Goal: Transaction & Acquisition: Purchase product/service

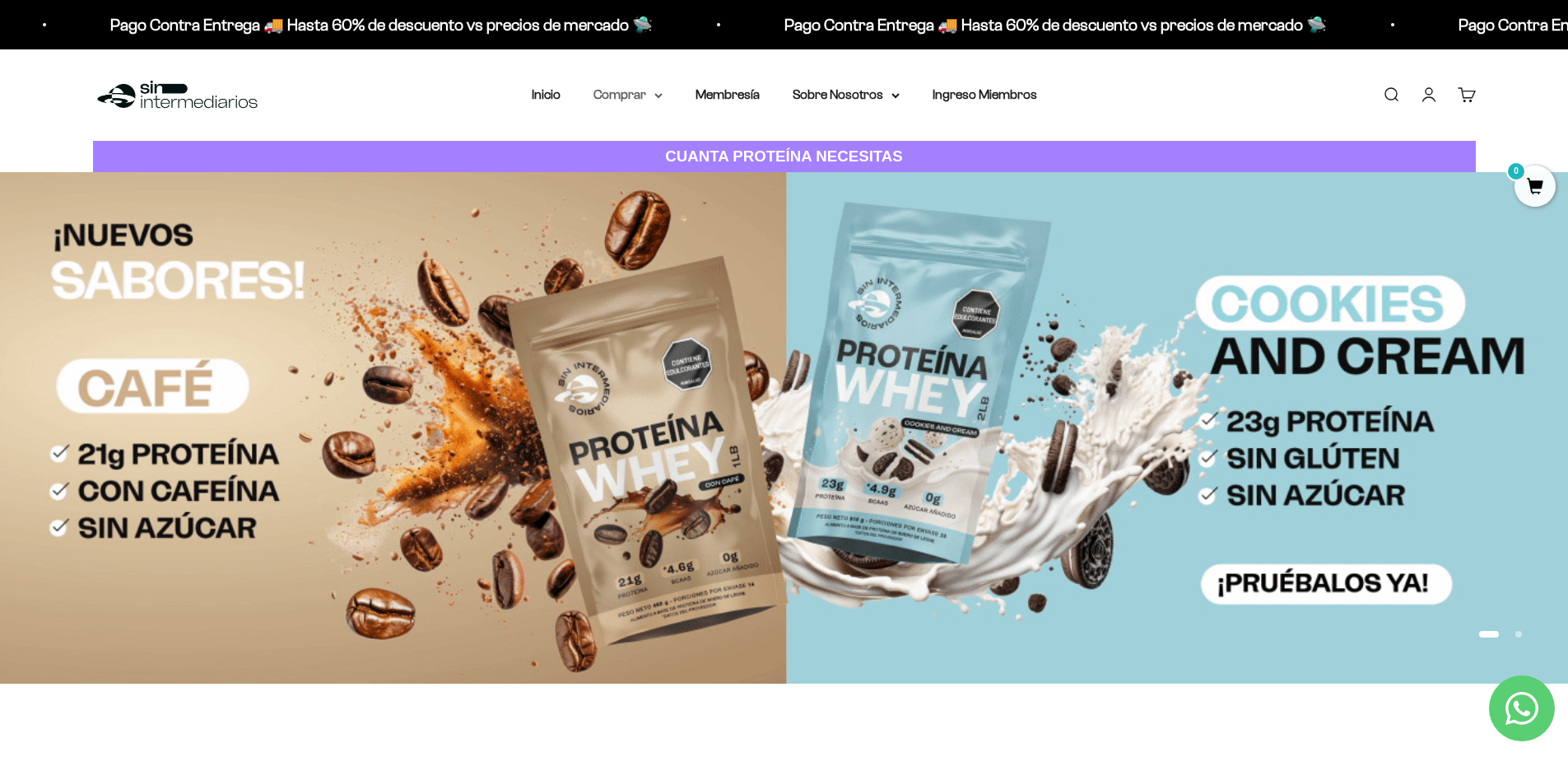
click at [636, 95] on summary "Comprar" at bounding box center [628, 95] width 69 height 22
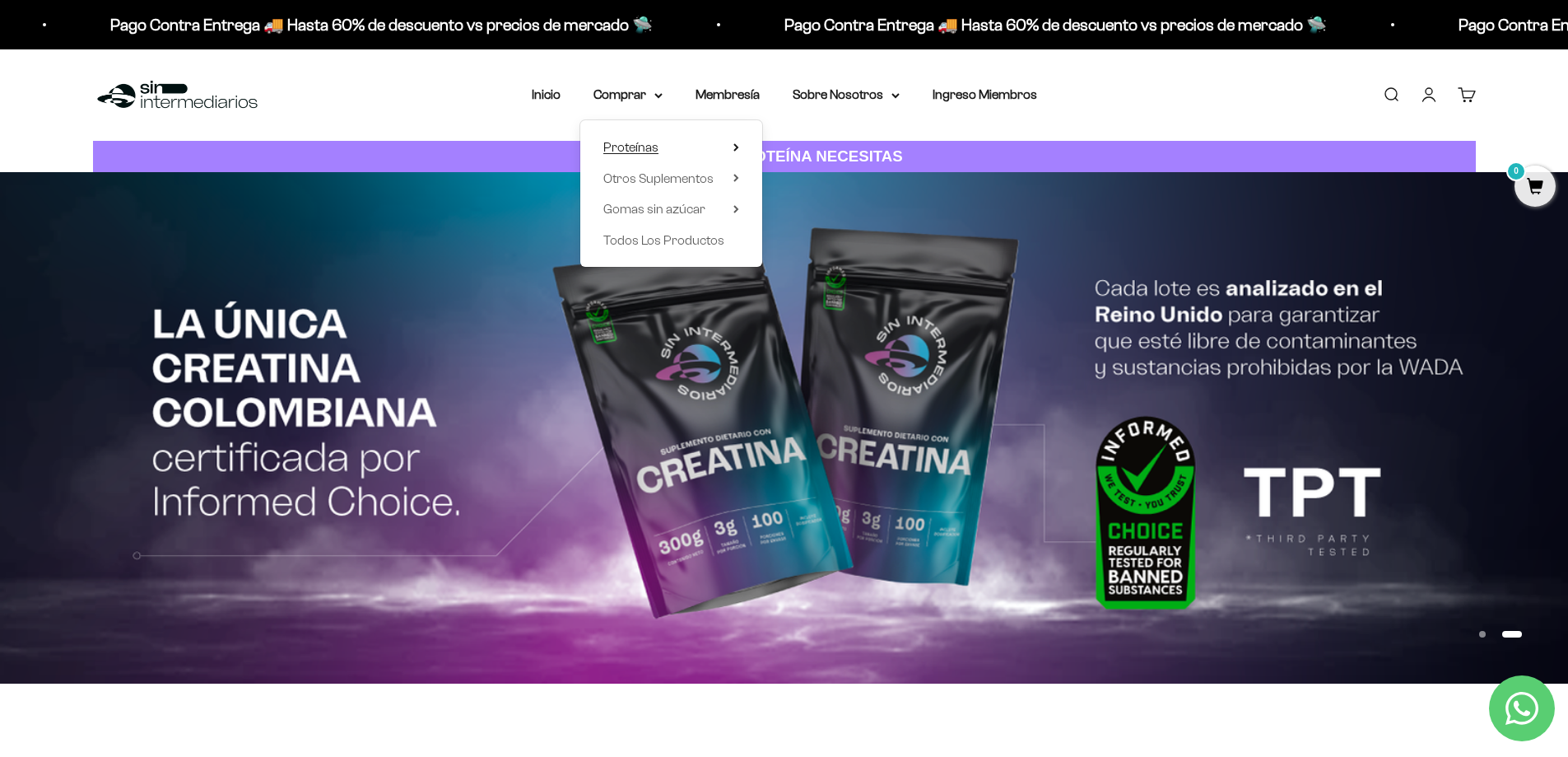
click at [673, 151] on summary "Proteínas" at bounding box center [672, 148] width 136 height 22
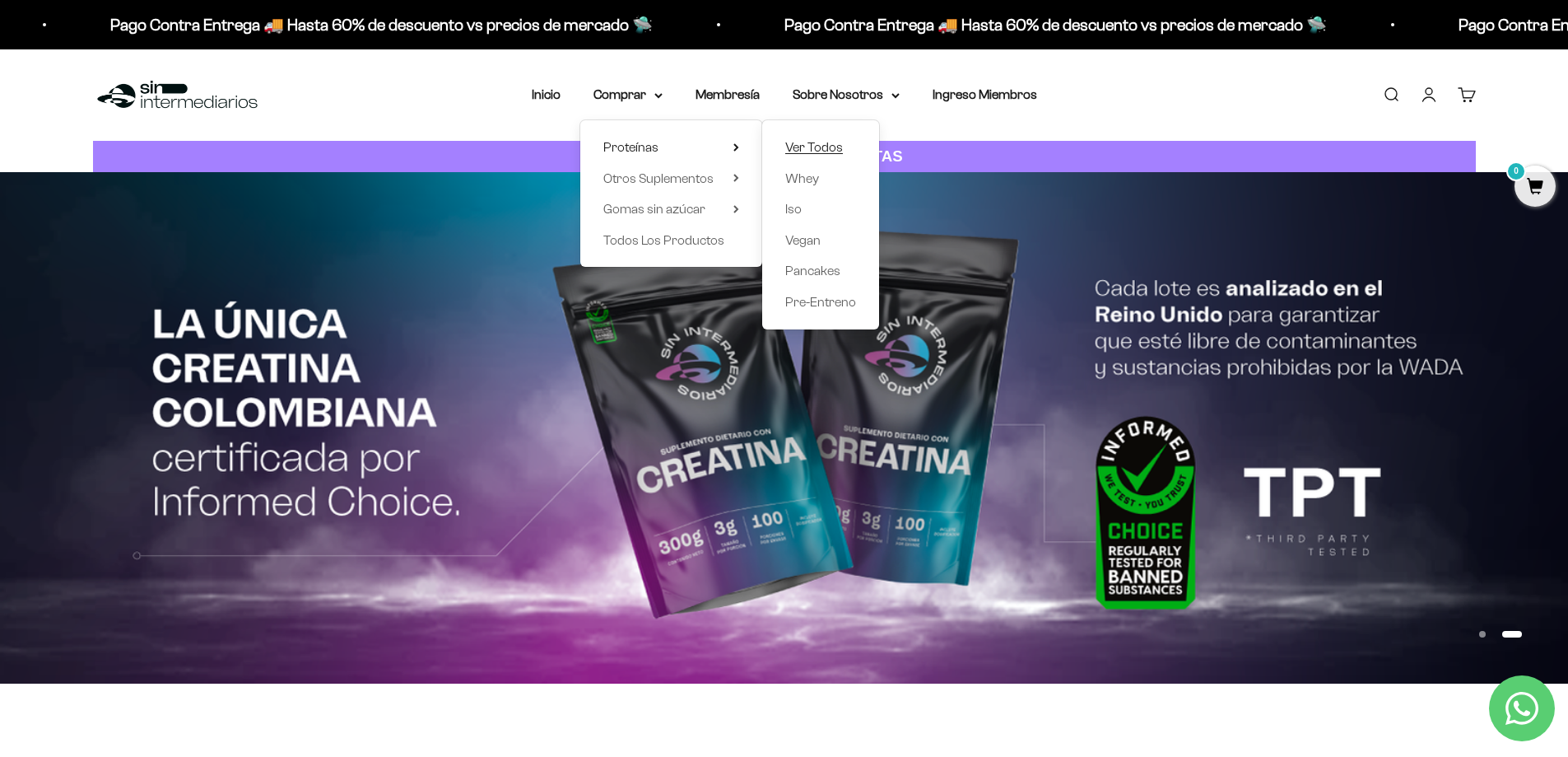
click at [830, 152] on span "Ver Todos" at bounding box center [814, 147] width 57 height 14
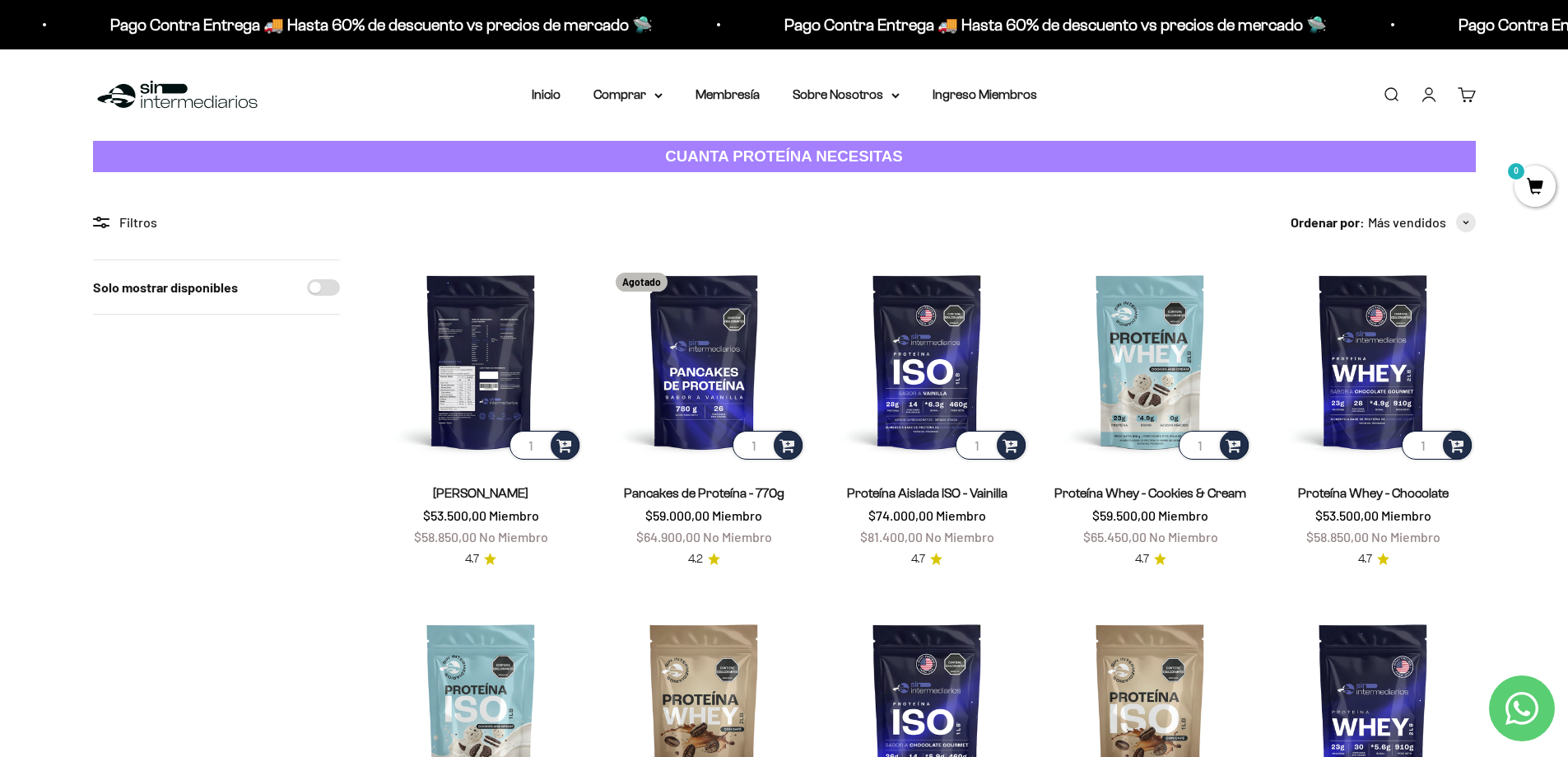
click at [496, 372] on img at bounding box center [481, 361] width 203 height 203
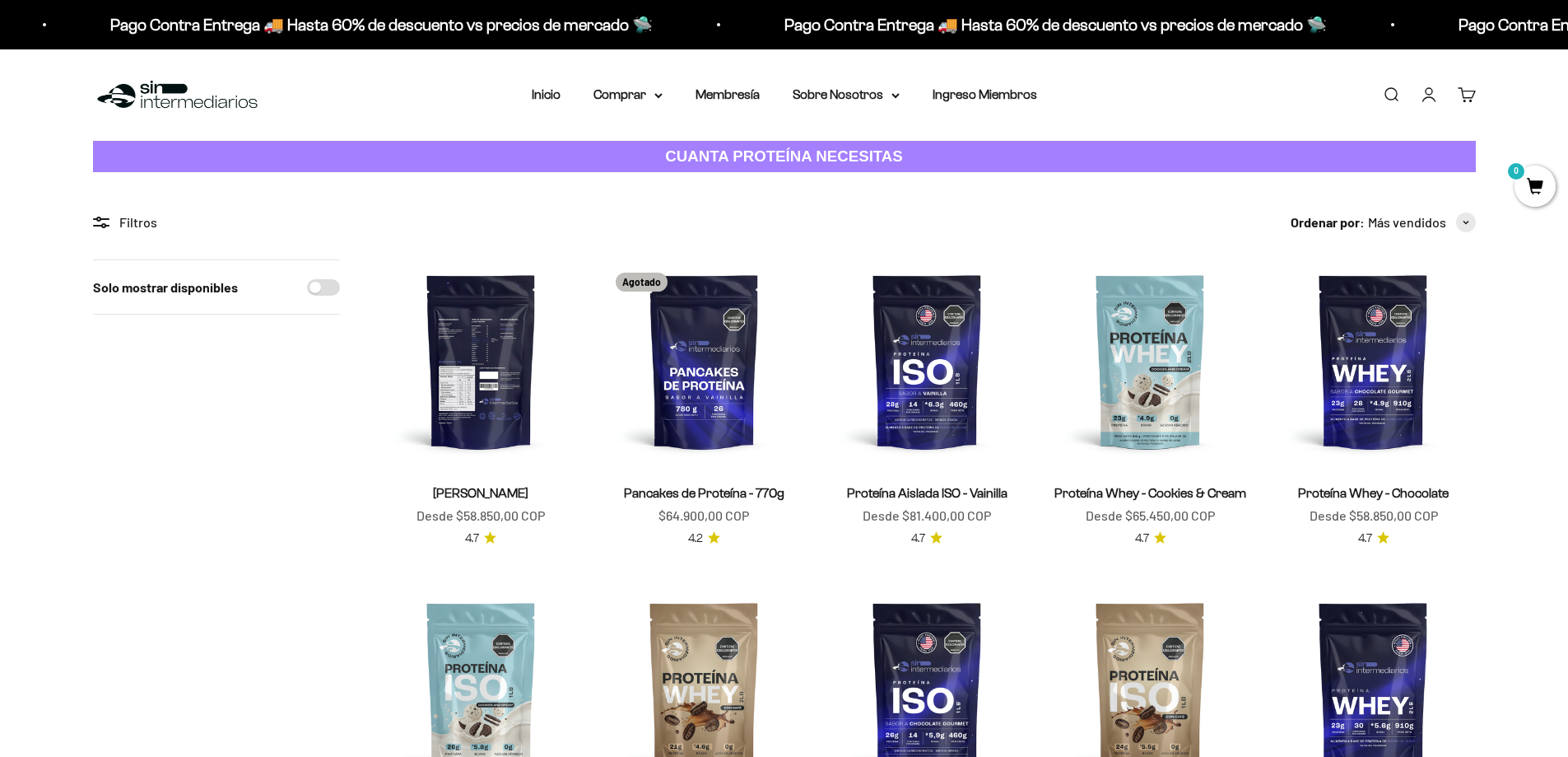
click at [488, 381] on img at bounding box center [481, 361] width 203 height 203
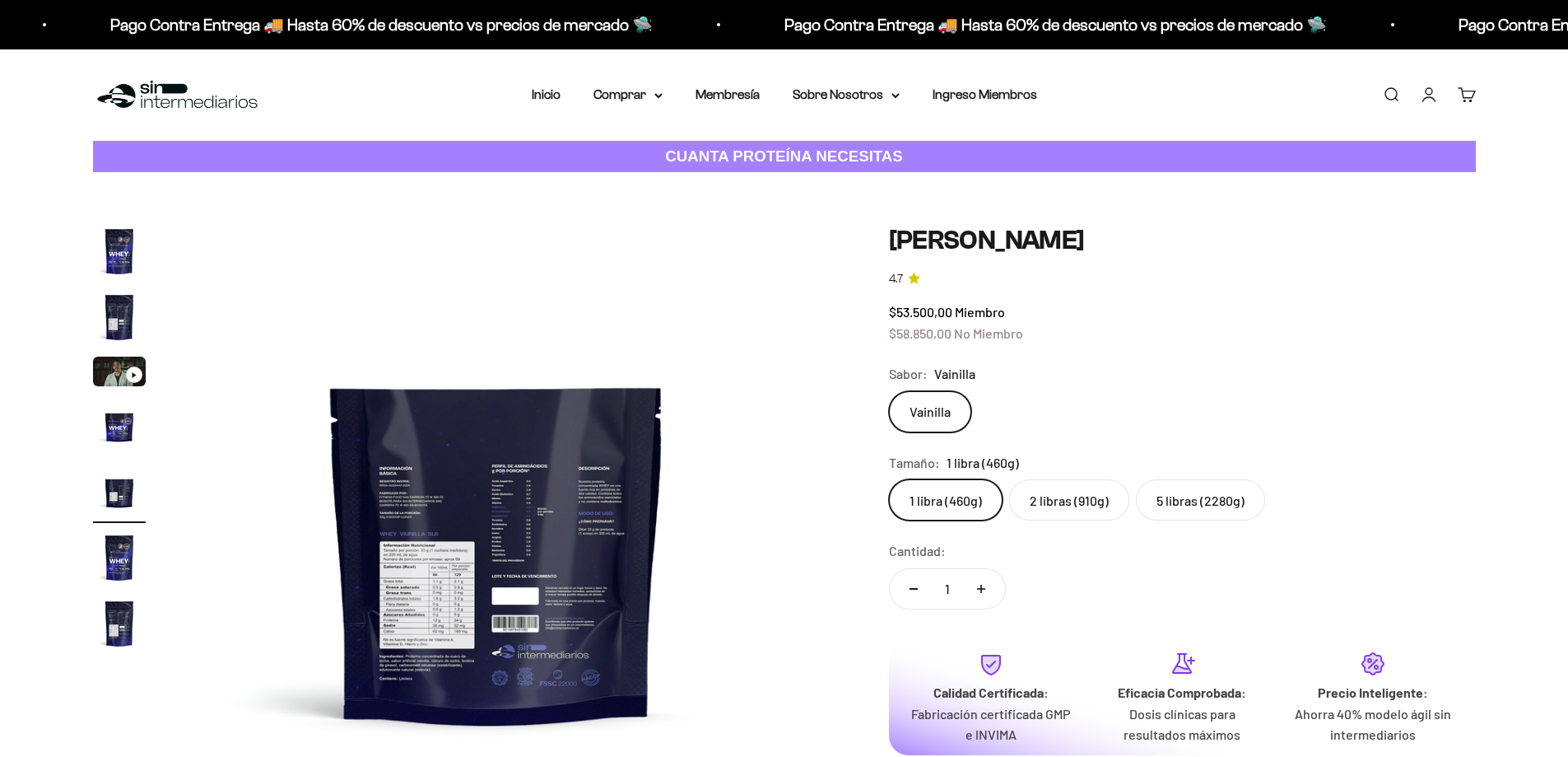
scroll to position [0, 2579]
click at [1187, 478] on fieldset "Tamaño: 1 libra (460g) 1 libra (460g) 2 libras (910g) 5 libras (2280g)" at bounding box center [1182, 486] width 587 height 69
click at [1186, 503] on label "5 libras (2280g)" at bounding box center [1200, 500] width 129 height 41
click at [889, 479] on input "5 libras (2280g)" at bounding box center [888, 478] width 1 height 1
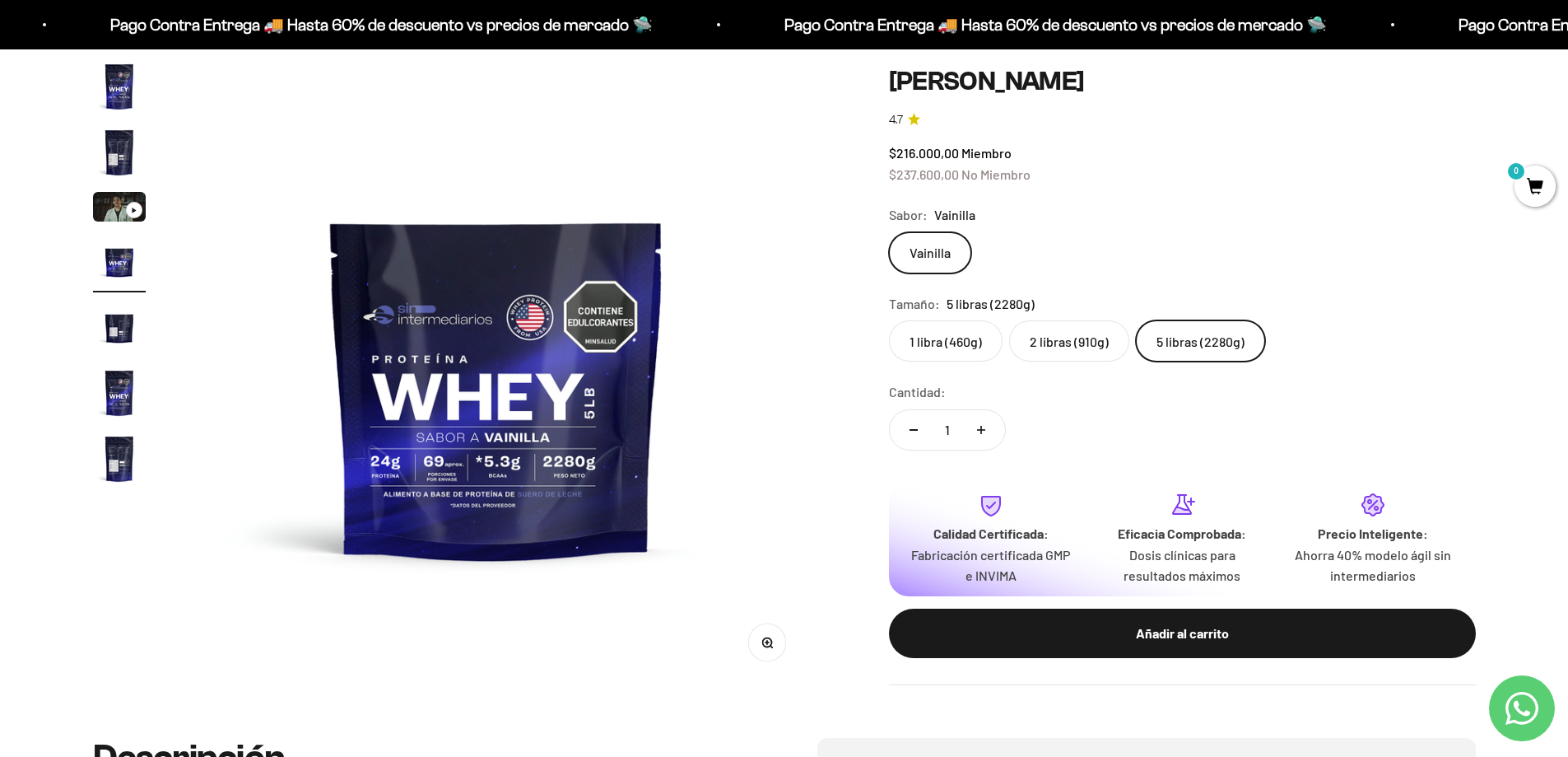
click at [1076, 327] on label "2 libras (910g)" at bounding box center [1069, 341] width 120 height 41
click at [889, 321] on input "2 libras (910g)" at bounding box center [888, 320] width 1 height 1
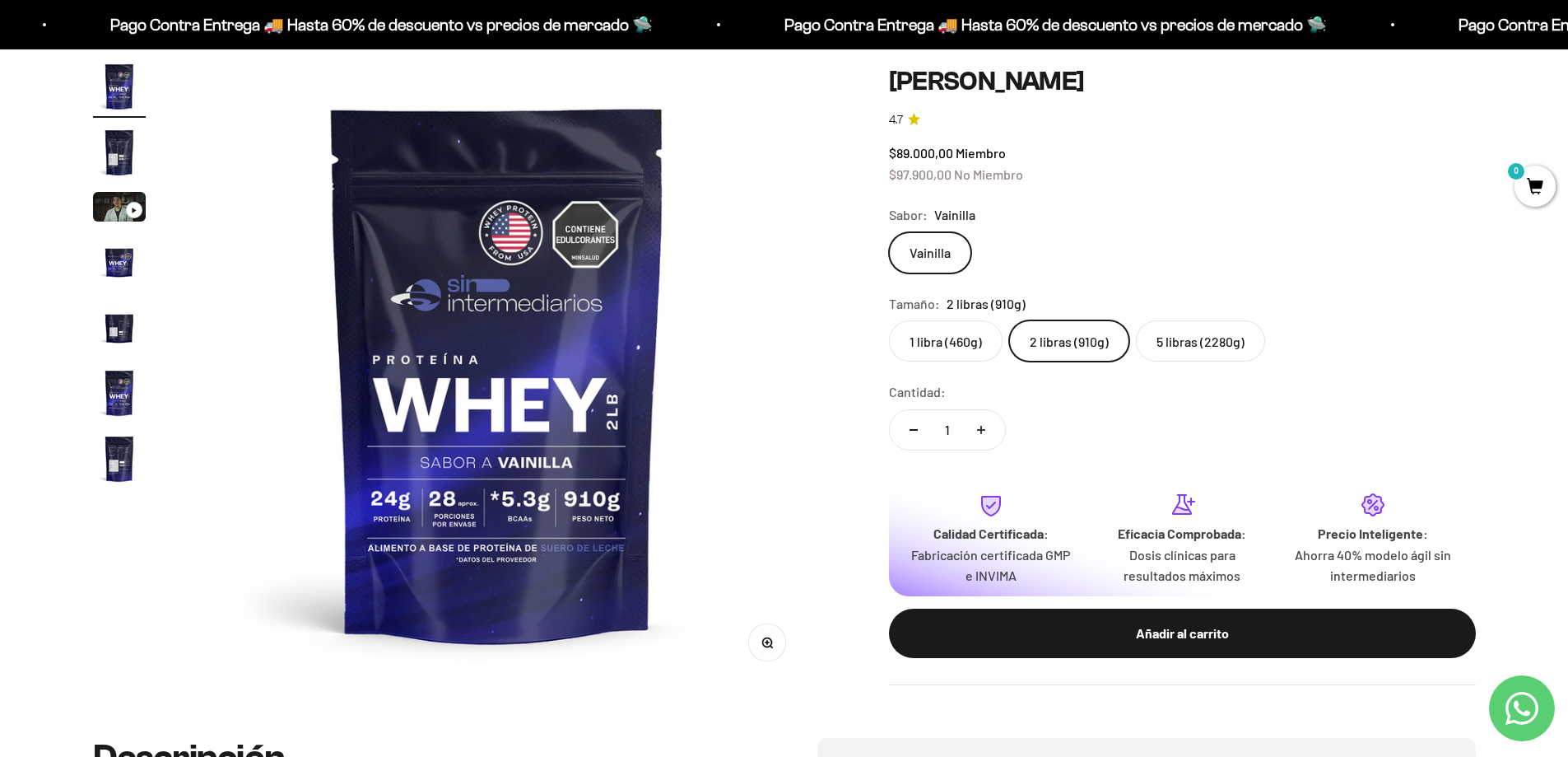
click at [1195, 328] on label "5 libras (2280g)" at bounding box center [1200, 341] width 129 height 41
click at [889, 321] on input "5 libras (2280g)" at bounding box center [888, 320] width 1 height 1
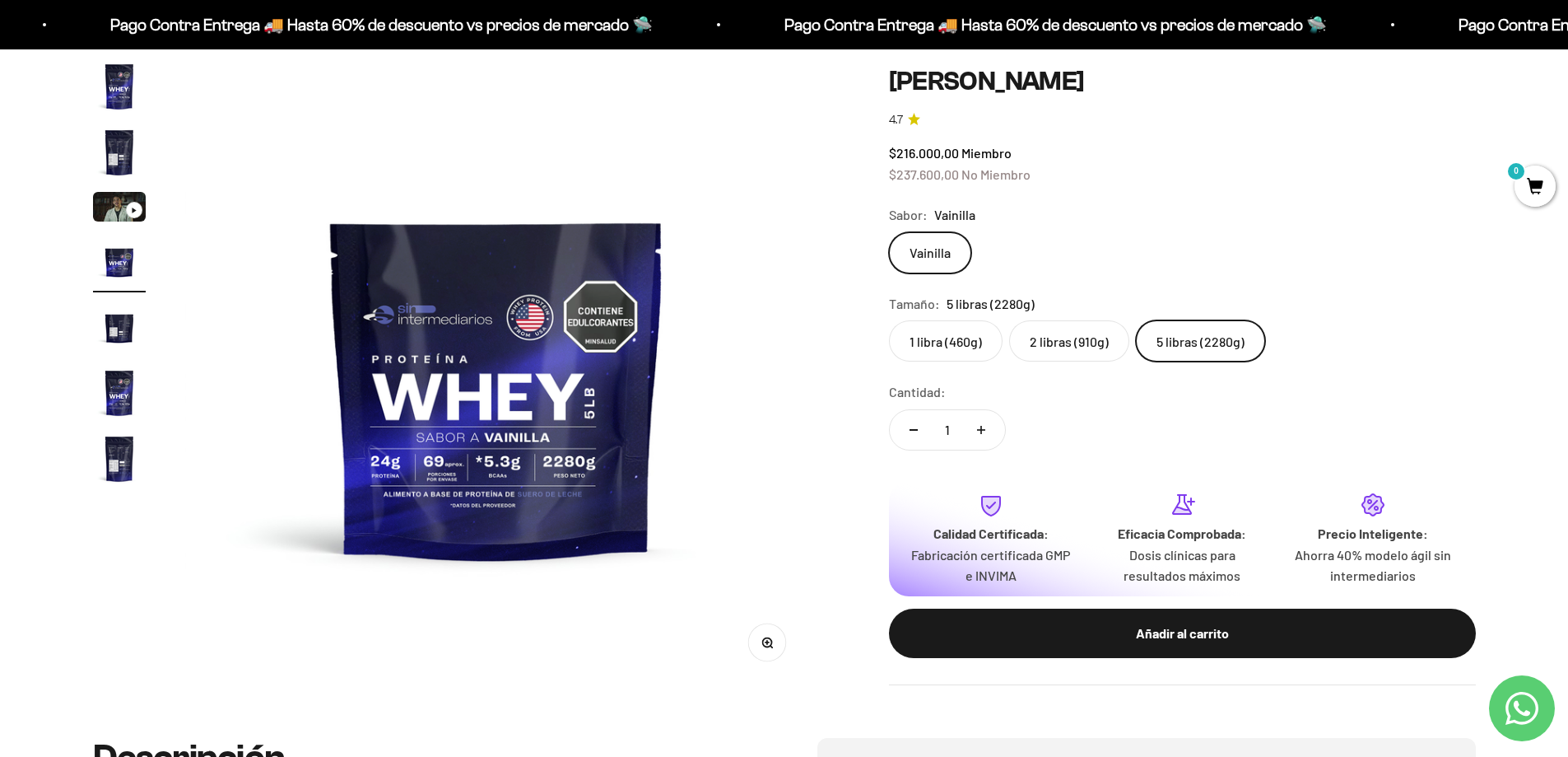
drag, startPoint x: 936, startPoint y: 251, endPoint x: 984, endPoint y: 233, distance: 51.3
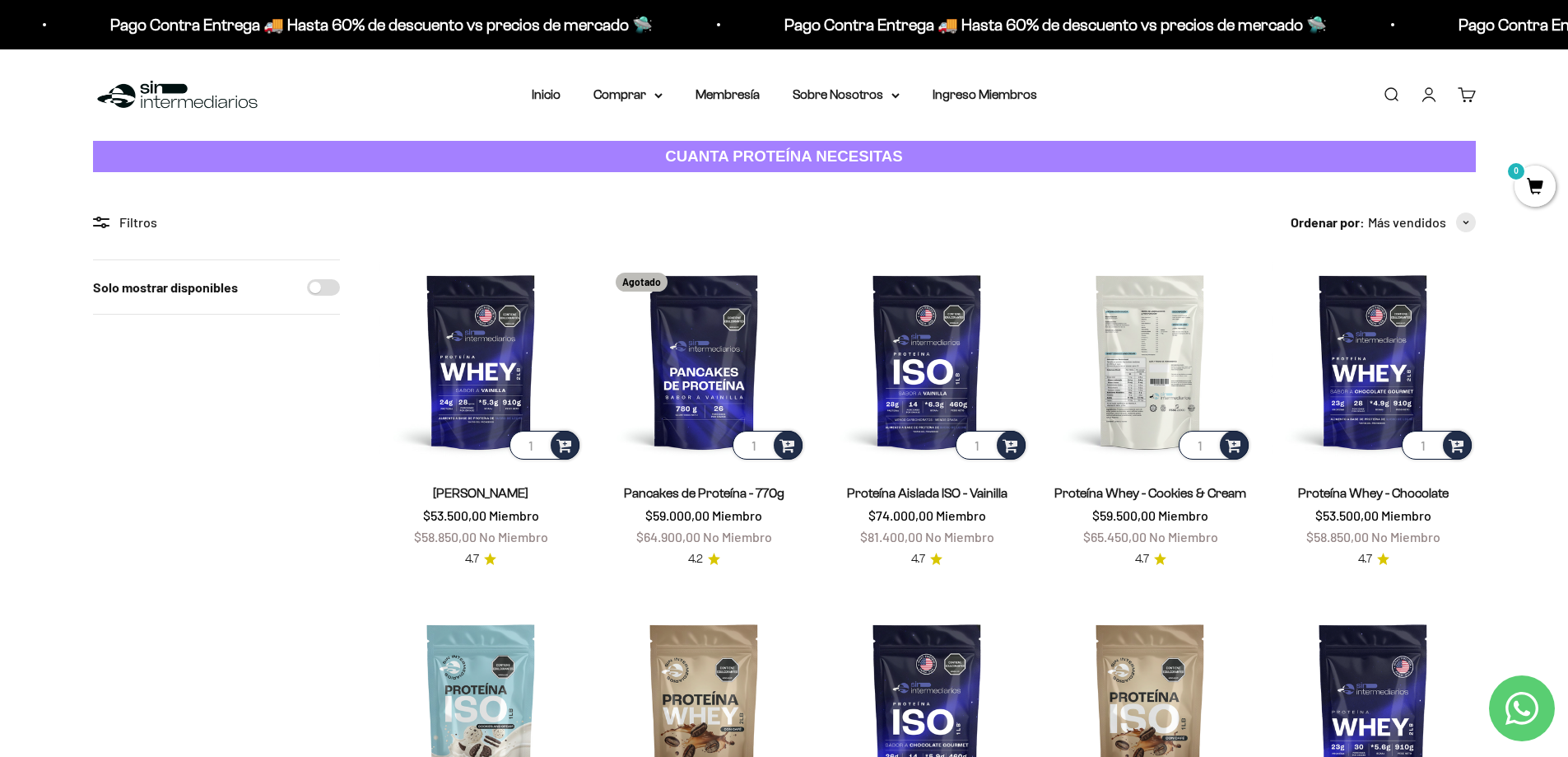
click at [1160, 336] on img at bounding box center [1150, 361] width 203 height 203
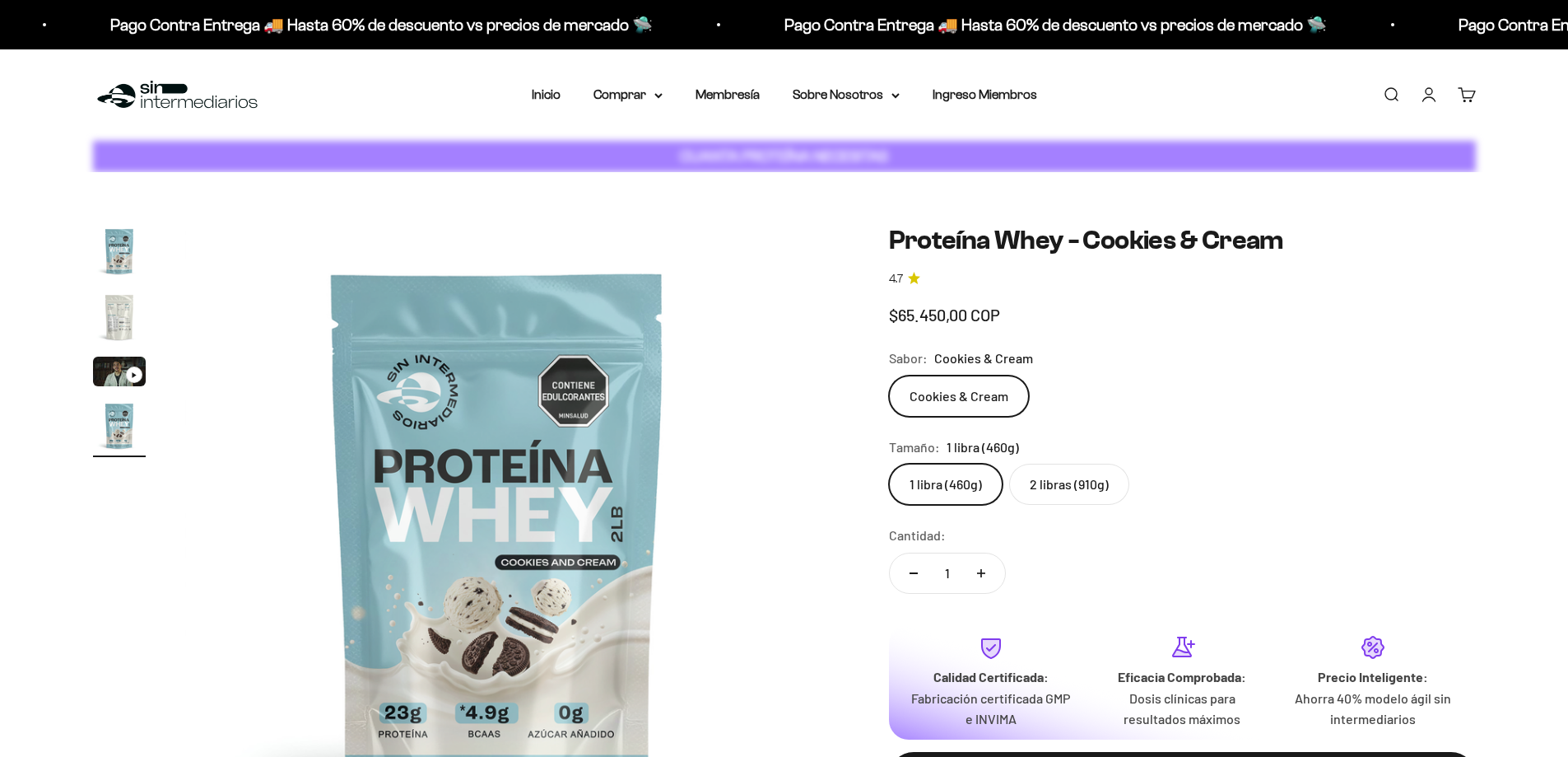
click at [1089, 484] on label "2 libras (910g)" at bounding box center [1069, 485] width 120 height 41
click at [889, 464] on input "2 libras (910g)" at bounding box center [888, 463] width 1 height 1
radio input "true"
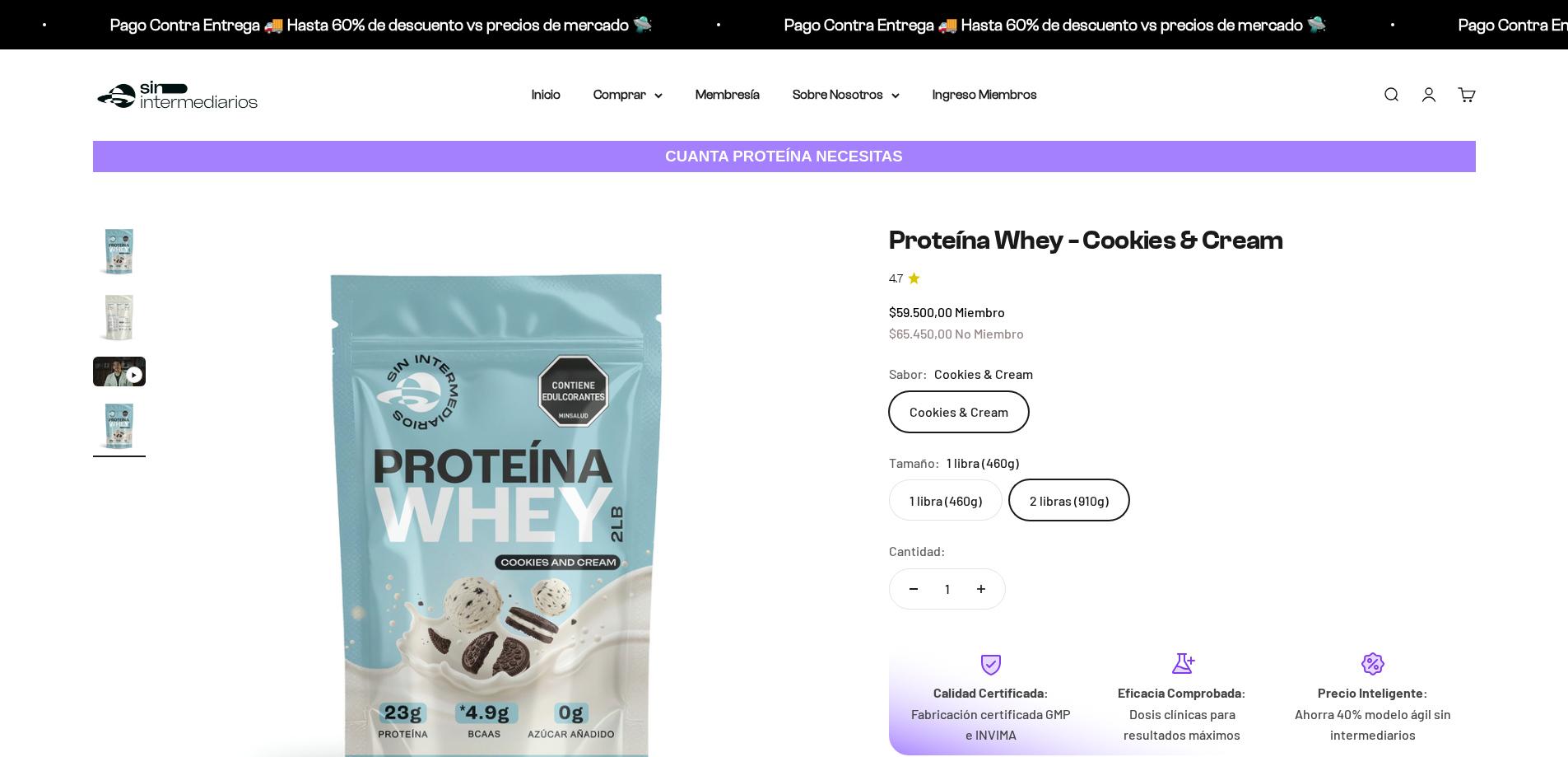
scroll to position [0, 1934]
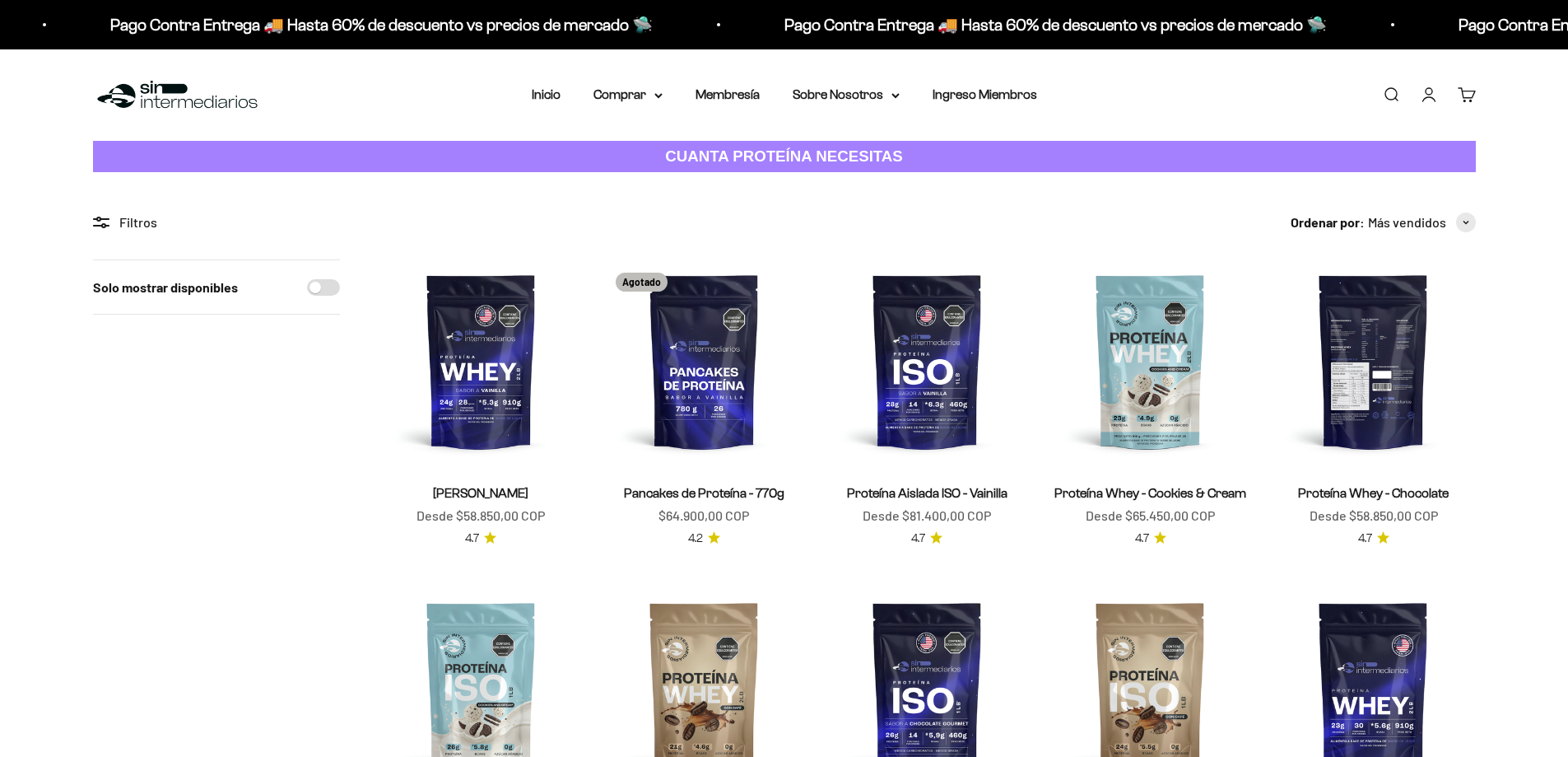
click at [1386, 370] on img at bounding box center [1373, 361] width 203 height 203
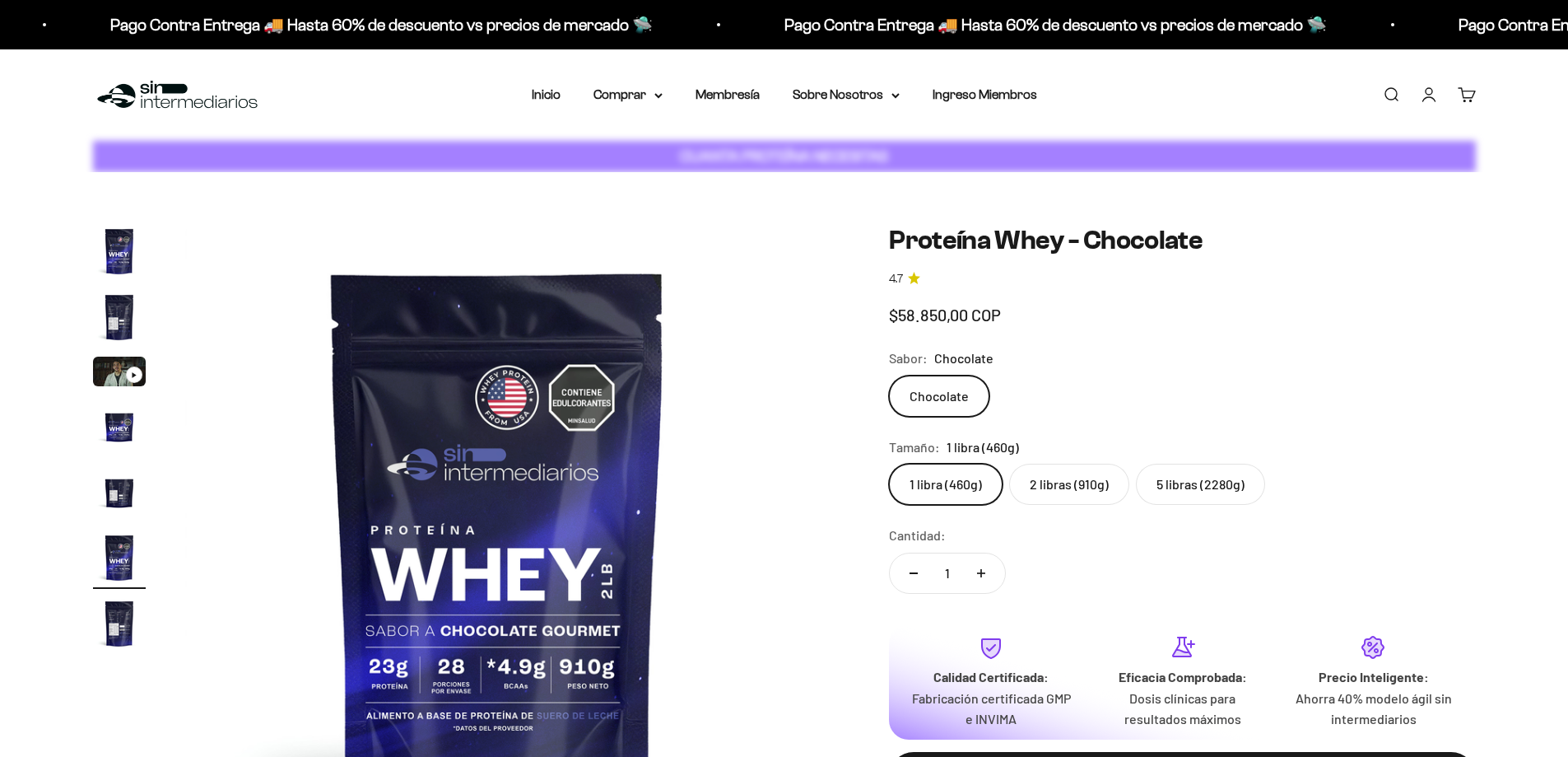
click at [1221, 487] on label "5 libras (2280g)" at bounding box center [1200, 485] width 129 height 41
click at [889, 464] on input "5 libras (2280g)" at bounding box center [888, 463] width 1 height 1
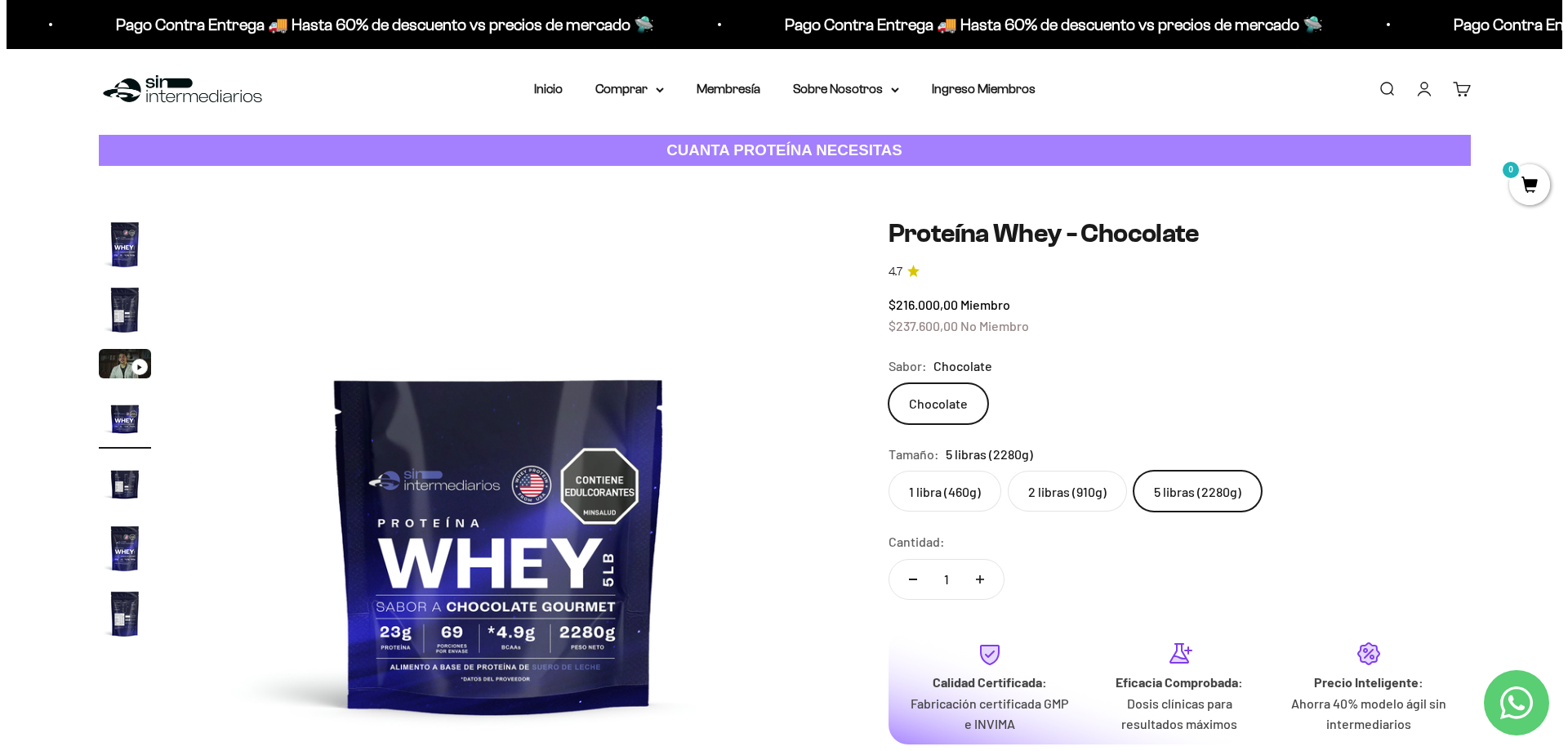
scroll to position [164, 0]
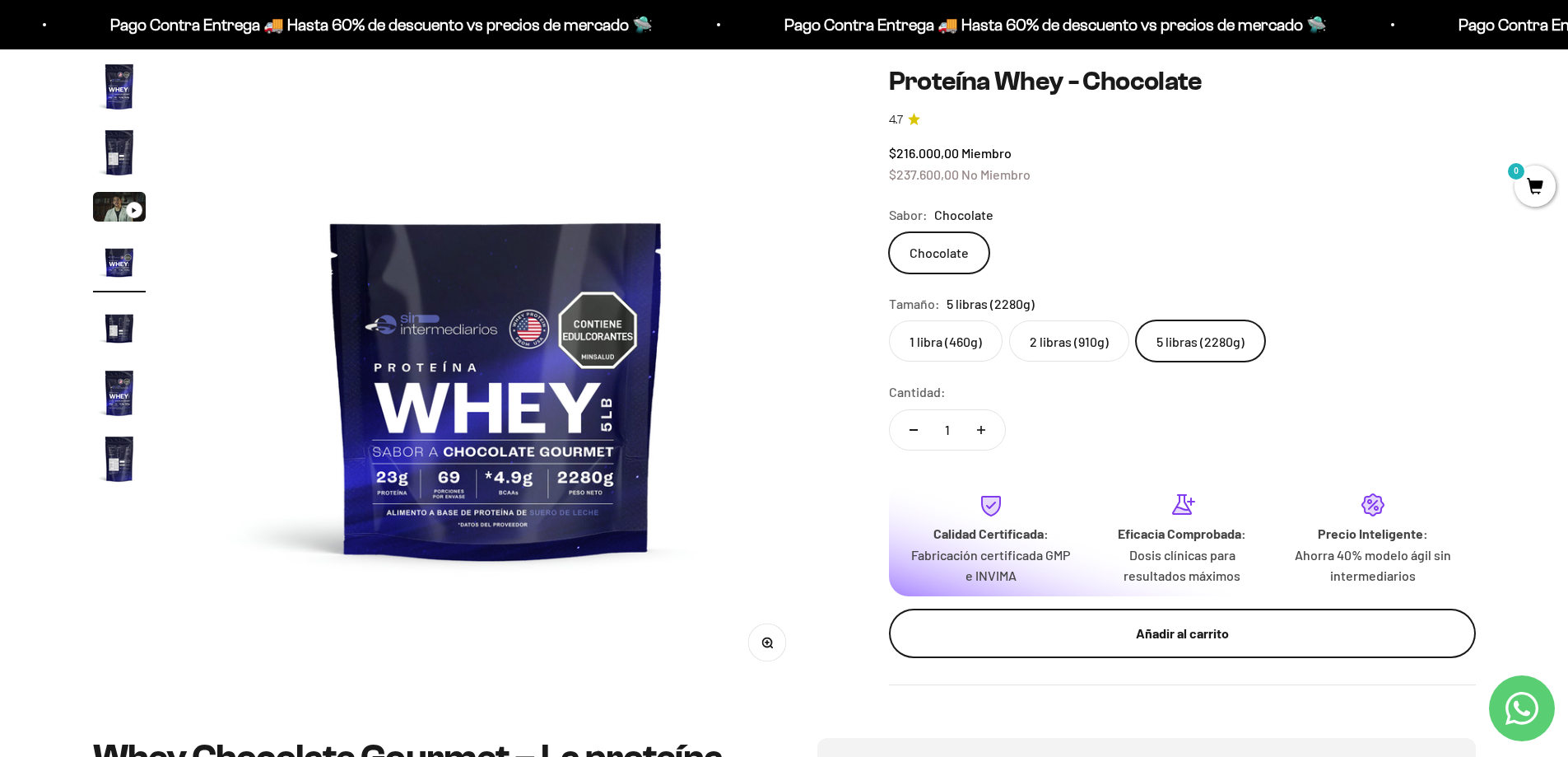
click at [1101, 615] on button "Añadir al carrito" at bounding box center [1182, 632] width 587 height 49
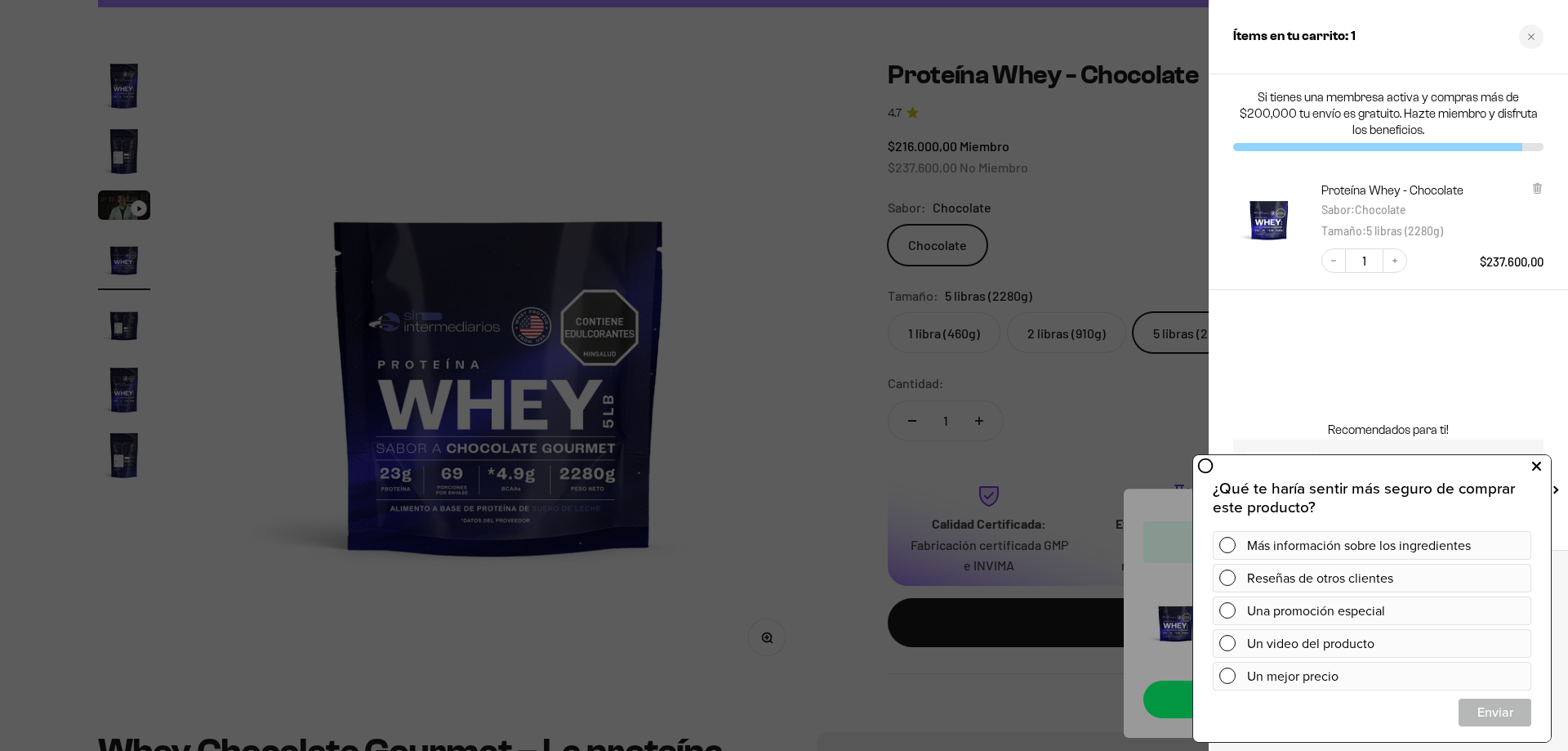
click at [1540, 468] on icon at bounding box center [1536, 467] width 9 height 21
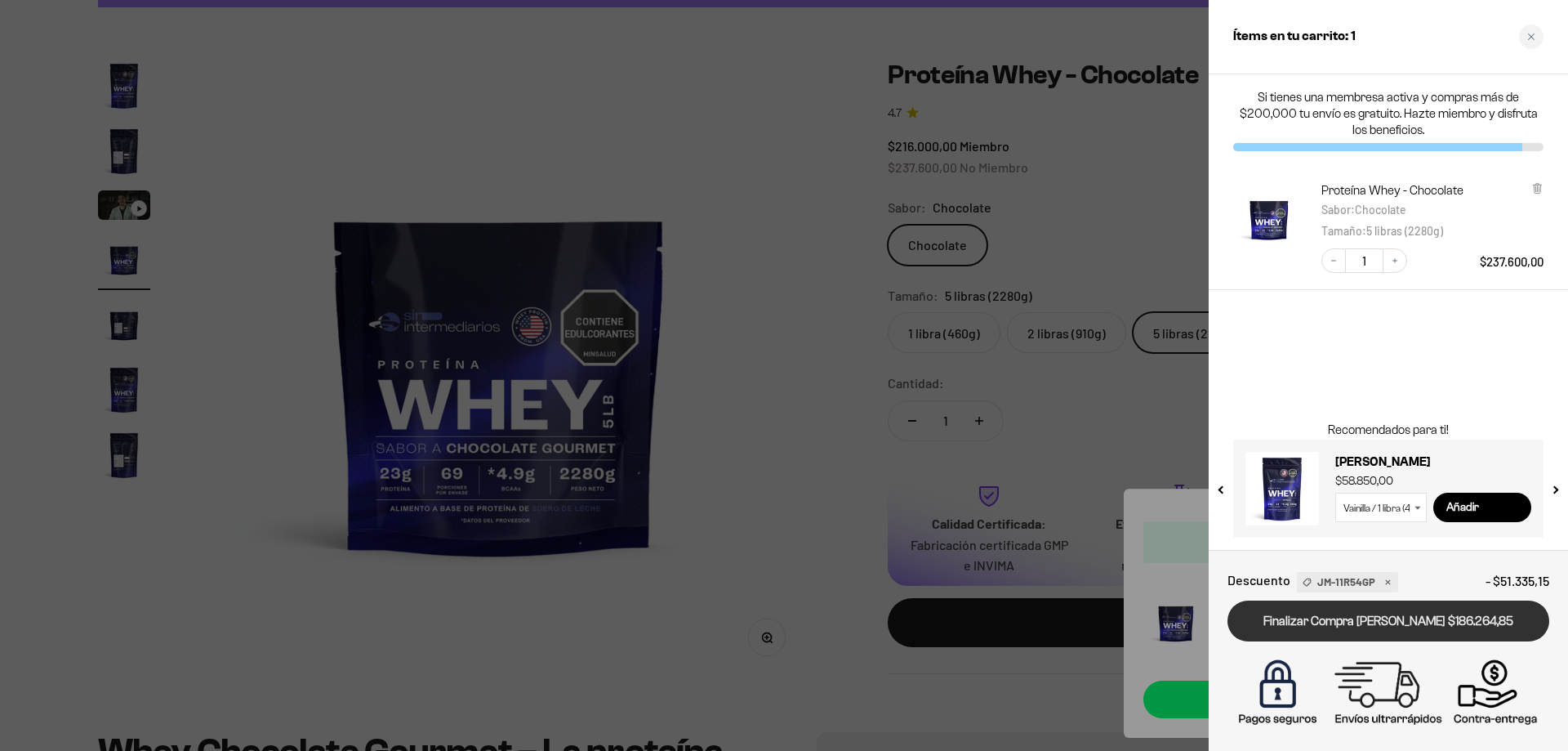
click at [1326, 616] on link "Finalizar Compra [PERSON_NAME] $186.264,85" at bounding box center [1389, 621] width 322 height 42
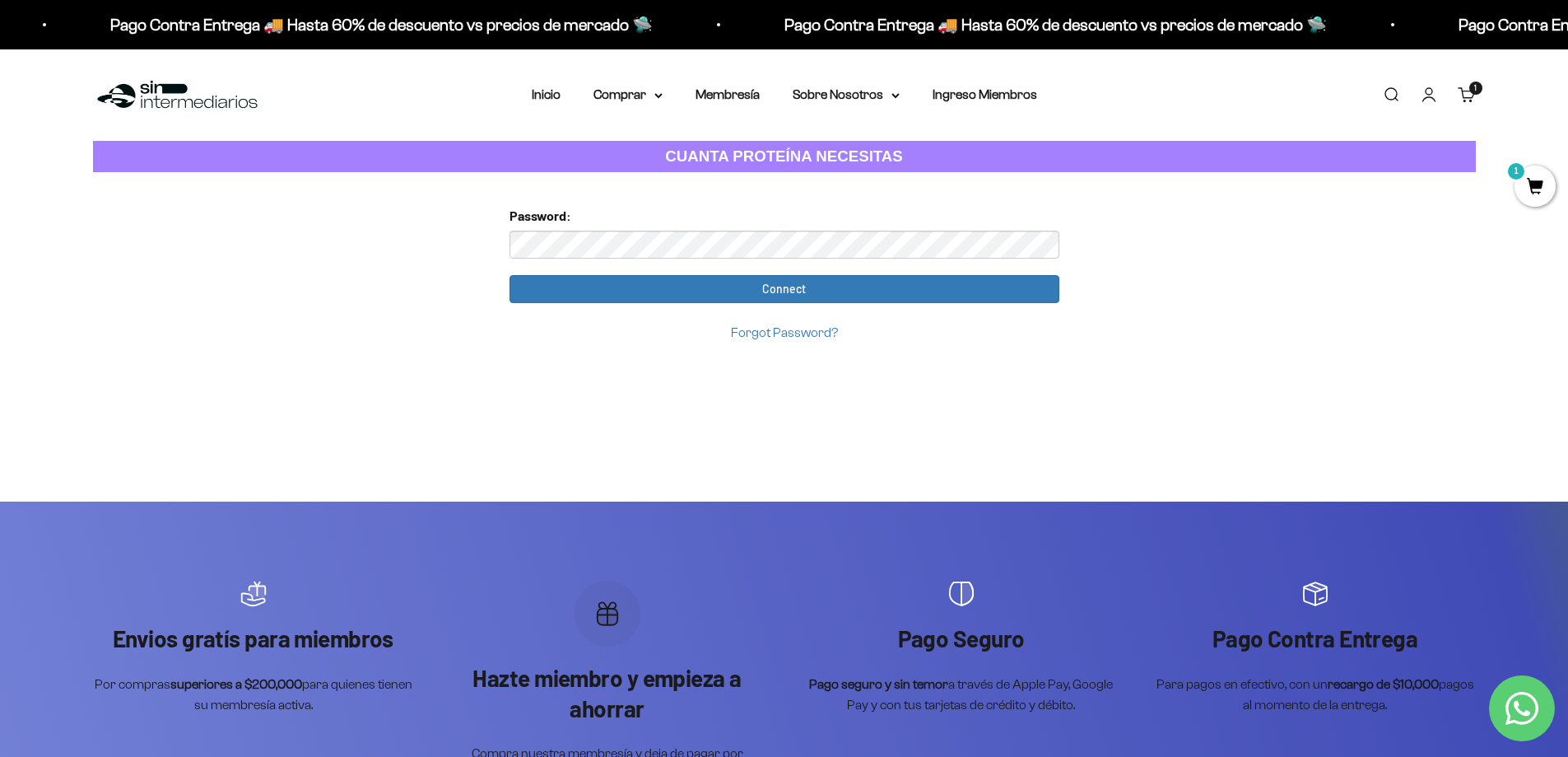
drag, startPoint x: 520, startPoint y: 216, endPoint x: 528, endPoint y: 211, distance: 9.4
click at [520, 216] on label "Password:" at bounding box center [540, 216] width 62 height 22
click at [562, 228] on div "Password:" at bounding box center [784, 231] width 550 height 53
click at [1525, 176] on span "1" at bounding box center [1535, 186] width 41 height 41
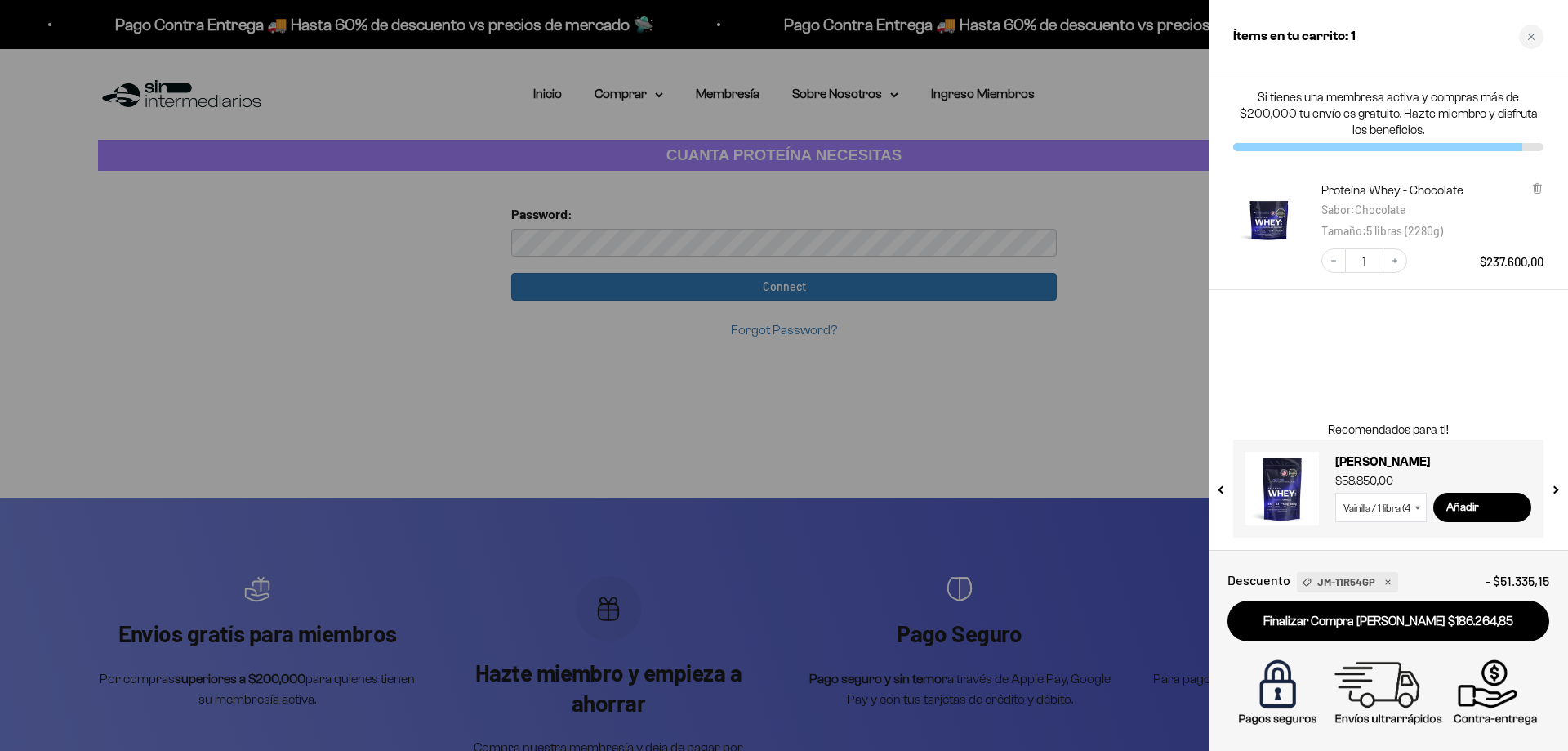
click at [1347, 579] on span "JM-11R54GP" at bounding box center [1346, 581] width 58 height 17
drag, startPoint x: 1318, startPoint y: 579, endPoint x: 1373, endPoint y: 579, distance: 55.0
click at [1373, 579] on div "JM-11R54GP" at bounding box center [1348, 581] width 101 height 20
copy span "JM-11R54GP"
drag, startPoint x: 937, startPoint y: 473, endPoint x: 879, endPoint y: 427, distance: 74.0
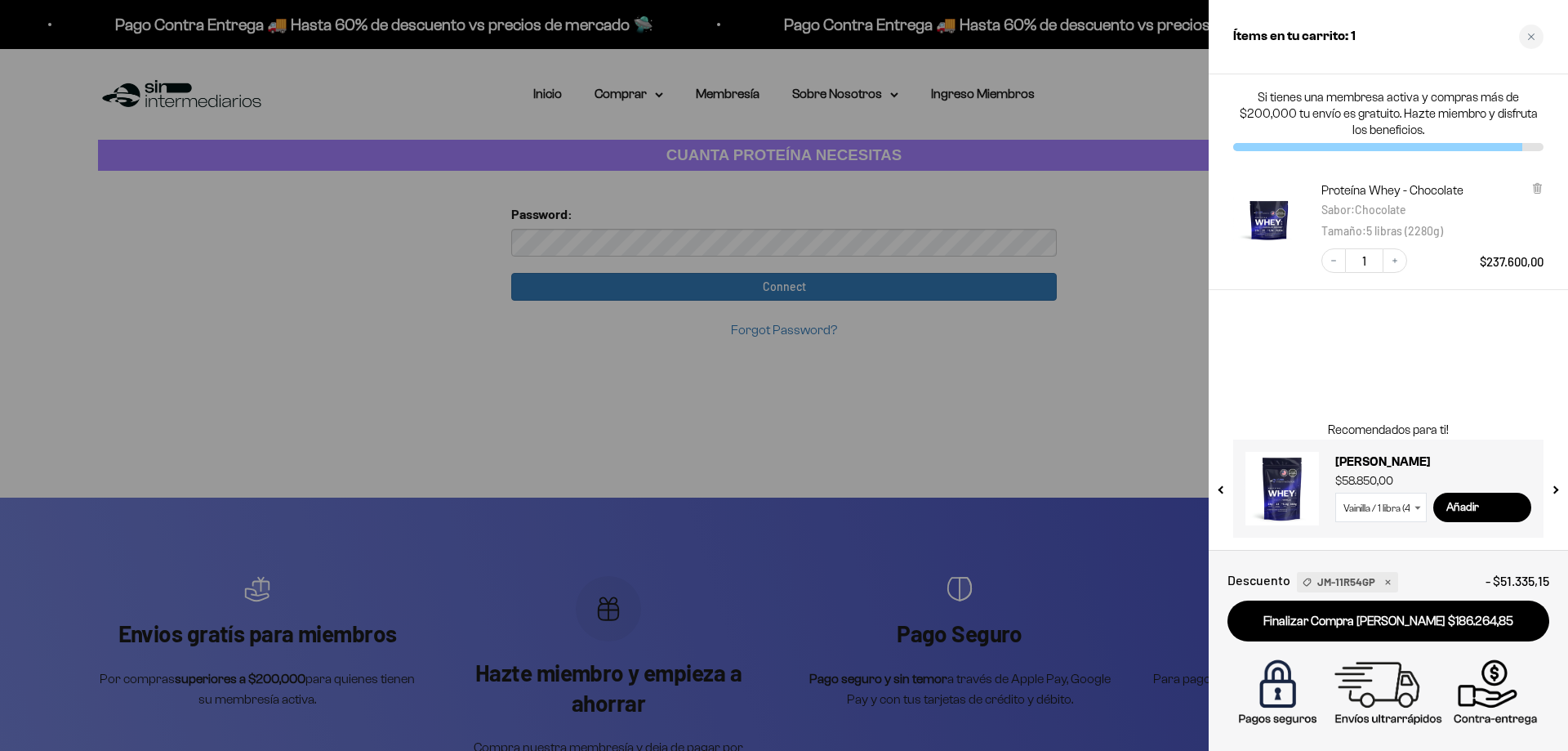
click at [933, 475] on div at bounding box center [784, 375] width 1568 height 751
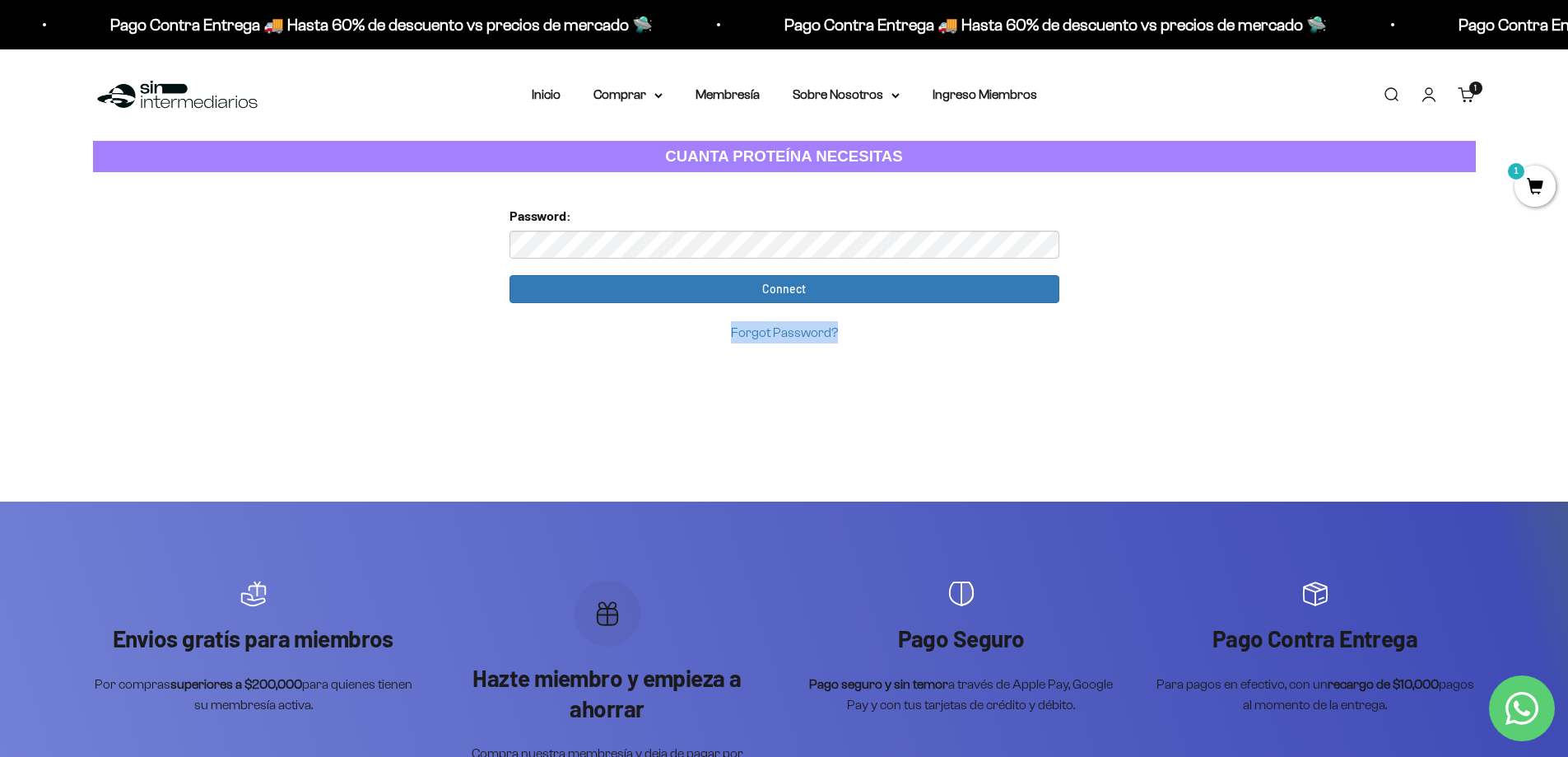
drag, startPoint x: 1221, startPoint y: 303, endPoint x: 1206, endPoint y: 303, distance: 15.0
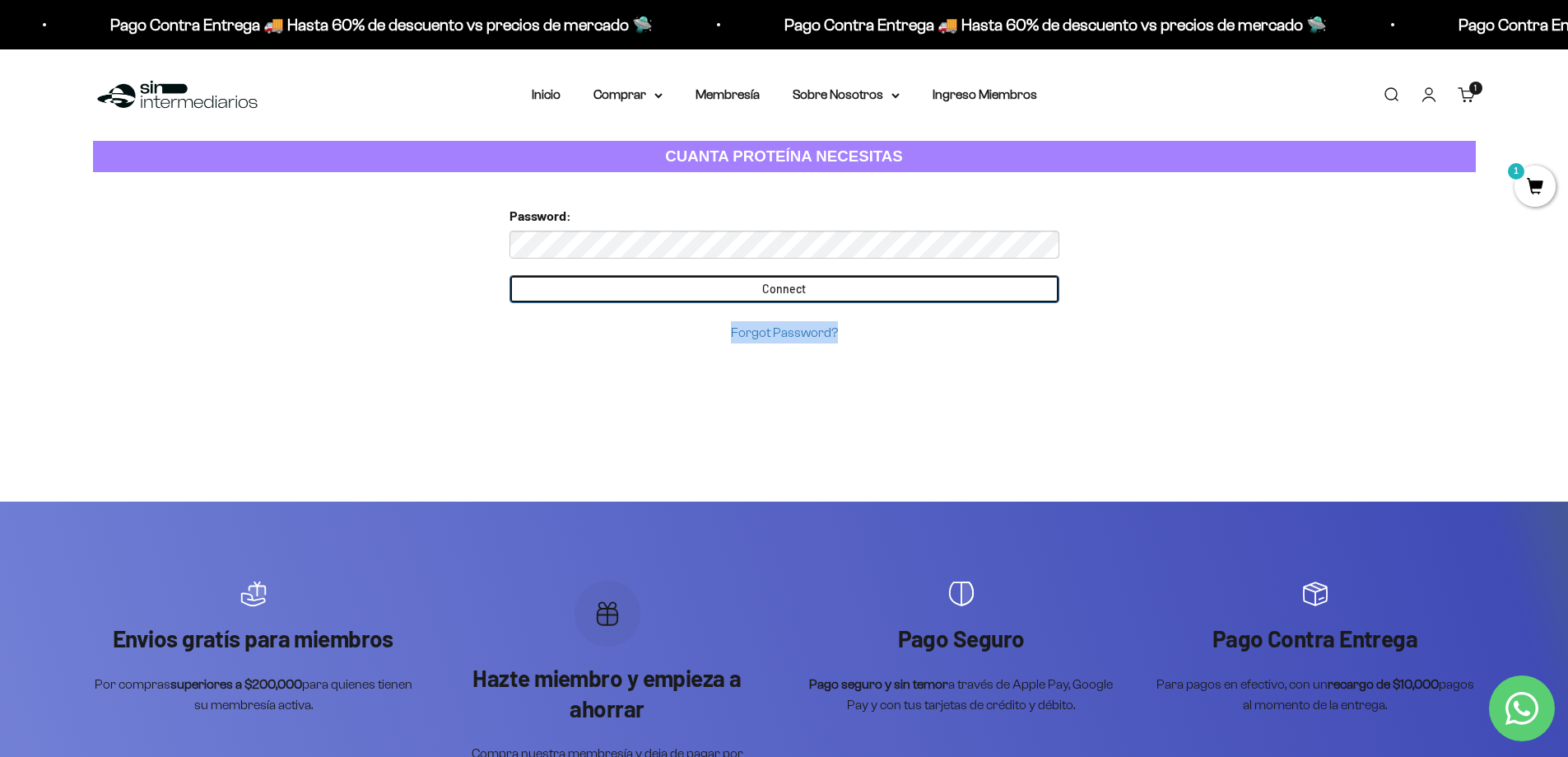
click at [802, 290] on input "Connect" at bounding box center [784, 288] width 550 height 28
click at [798, 290] on input "Connect" at bounding box center [784, 288] width 550 height 28
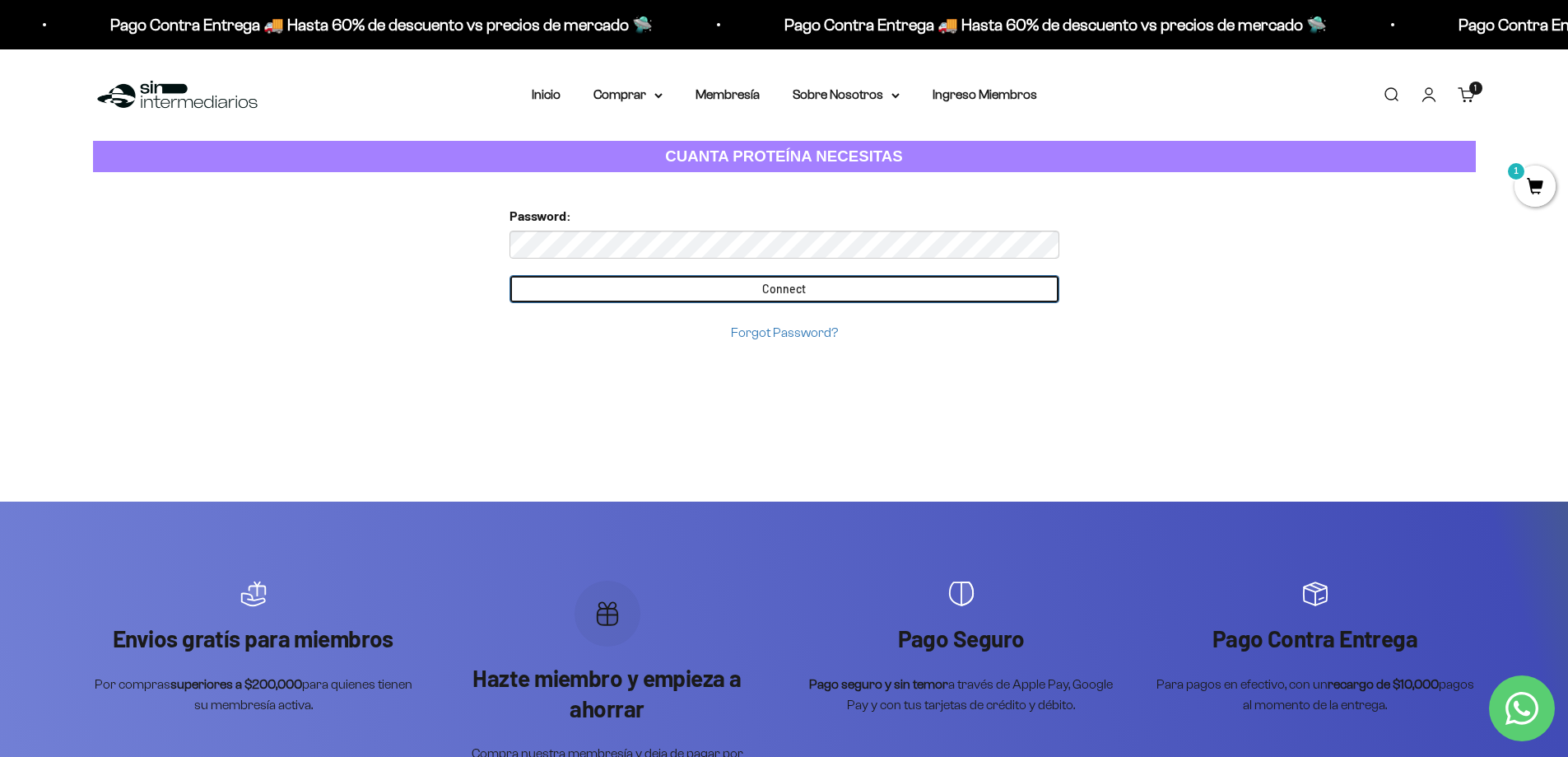
click at [725, 292] on input "Connect" at bounding box center [784, 288] width 550 height 28
click at [746, 288] on input "Connect" at bounding box center [784, 288] width 550 height 28
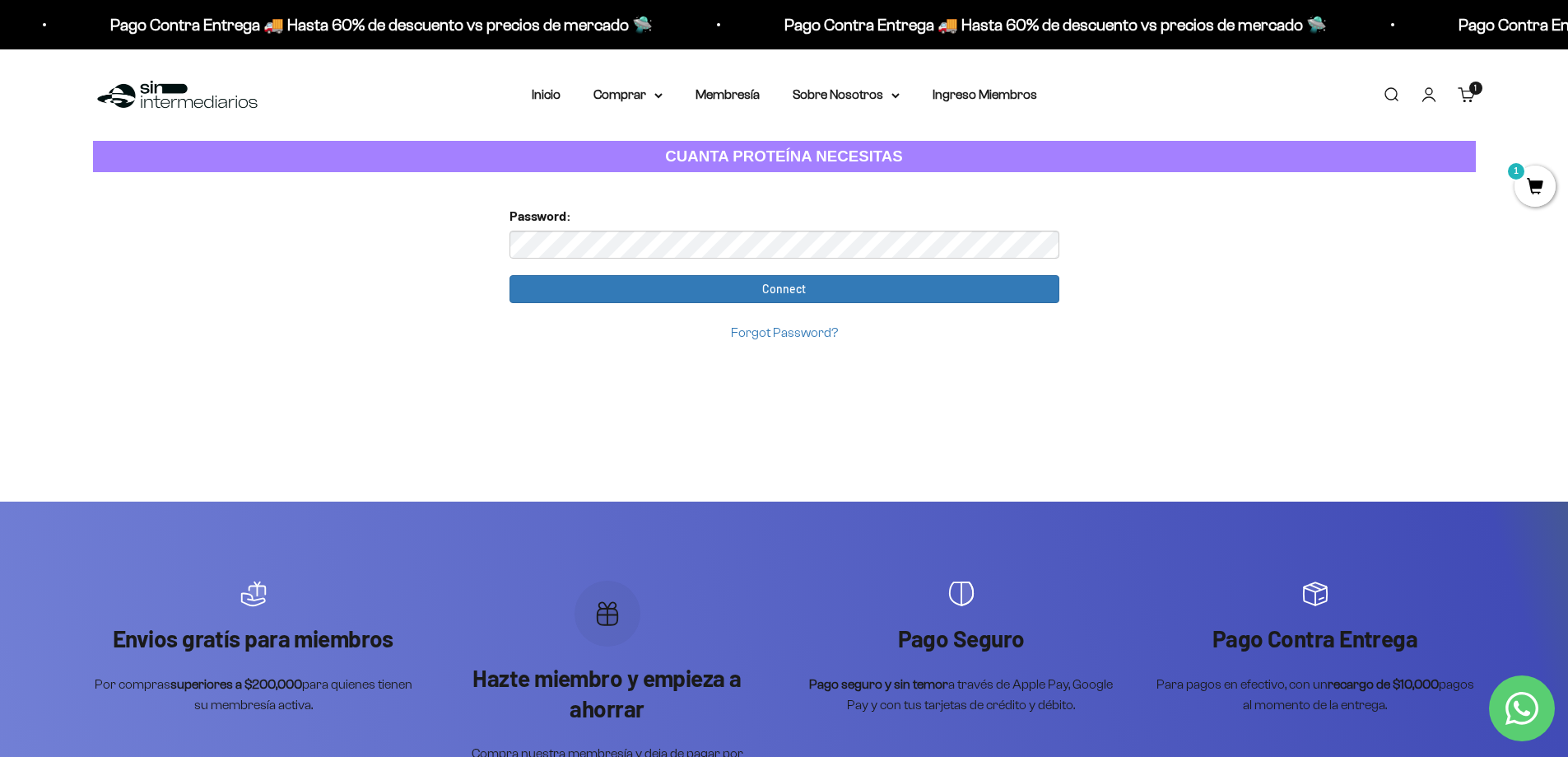
click at [776, 334] on link "Forgot Password?" at bounding box center [784, 332] width 107 height 14
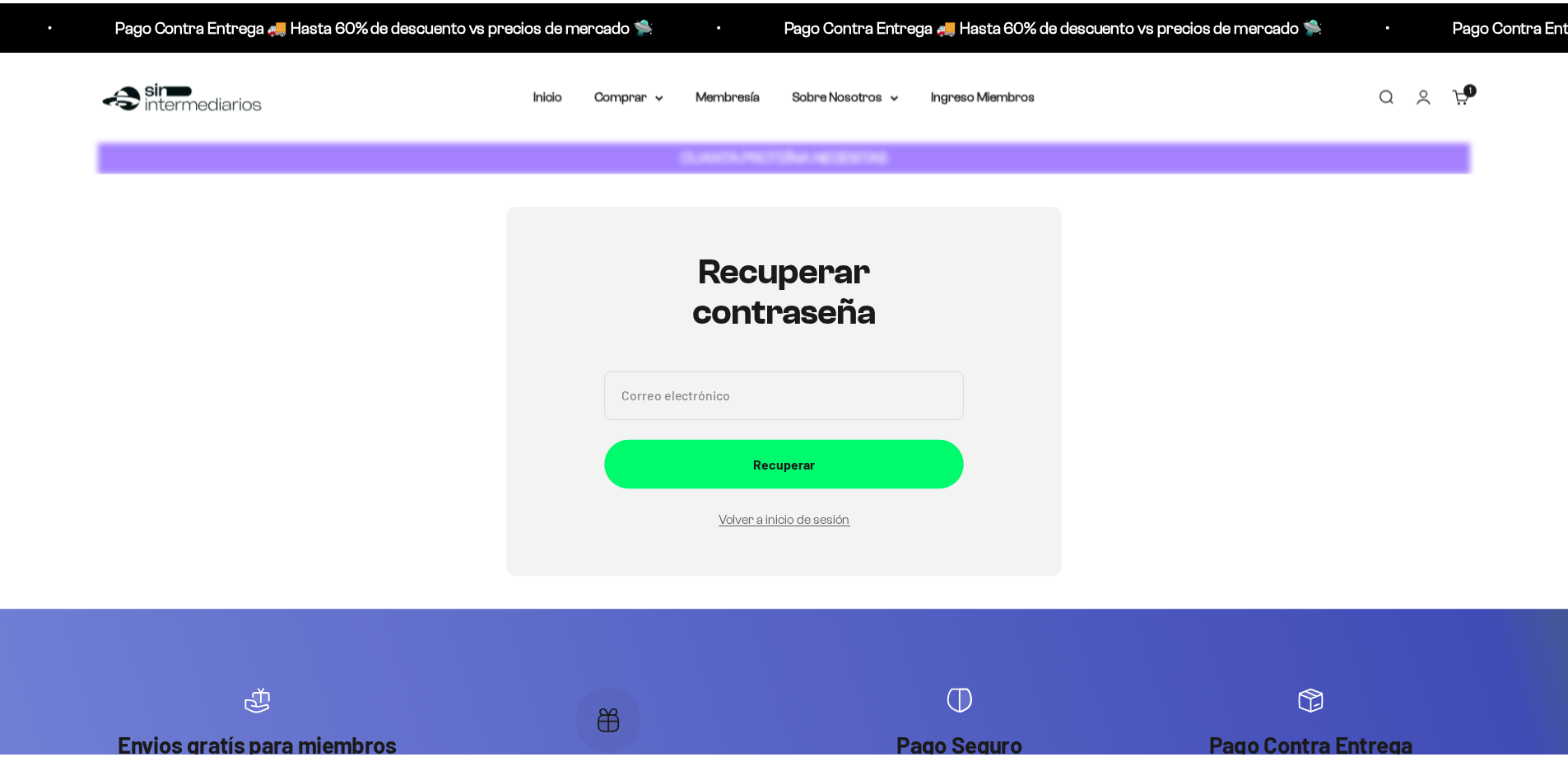
scroll to position [185, 0]
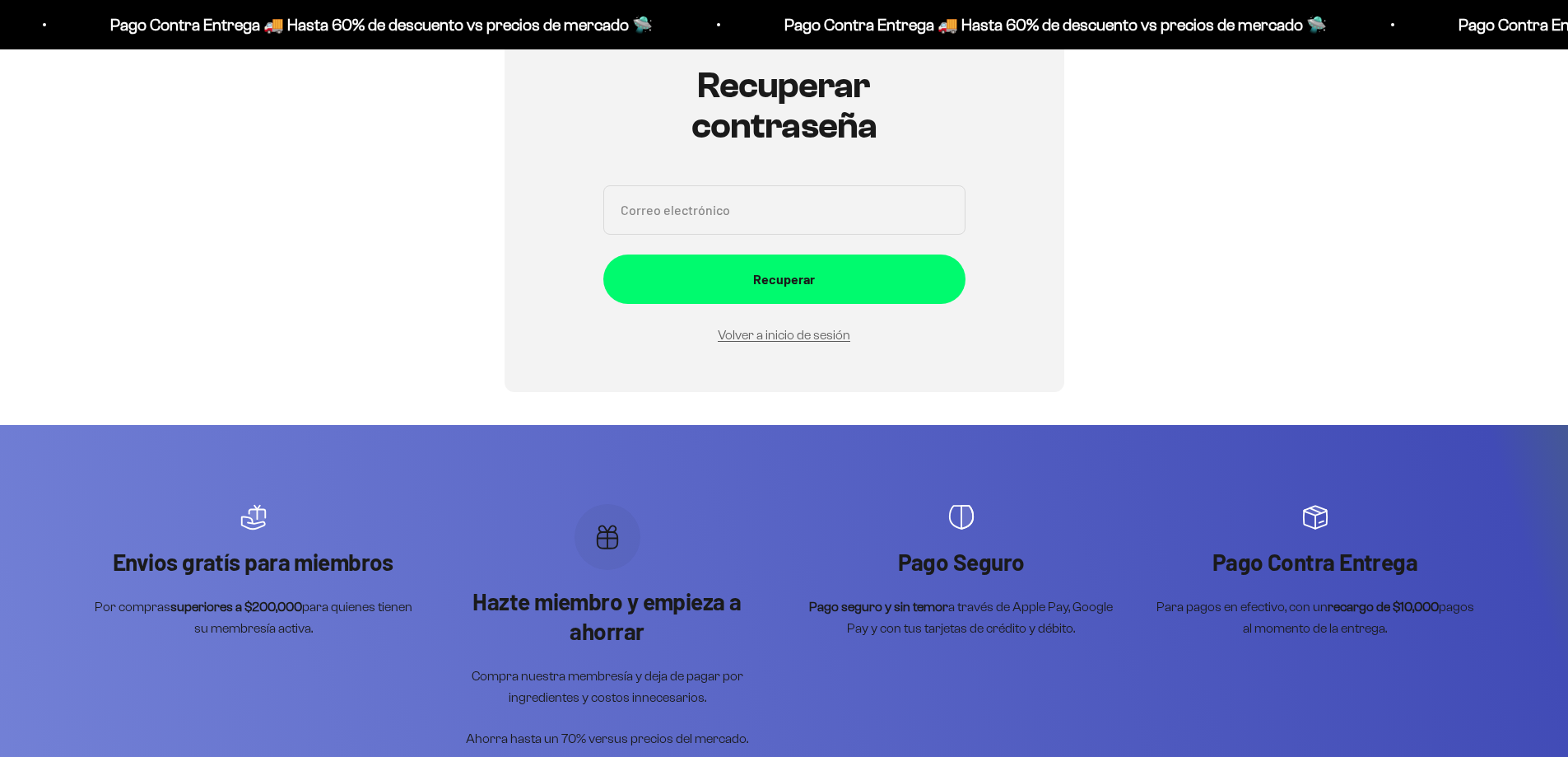
click at [747, 216] on input "Correo electrónico" at bounding box center [784, 210] width 362 height 49
type input "angel1301999@gmail.com"
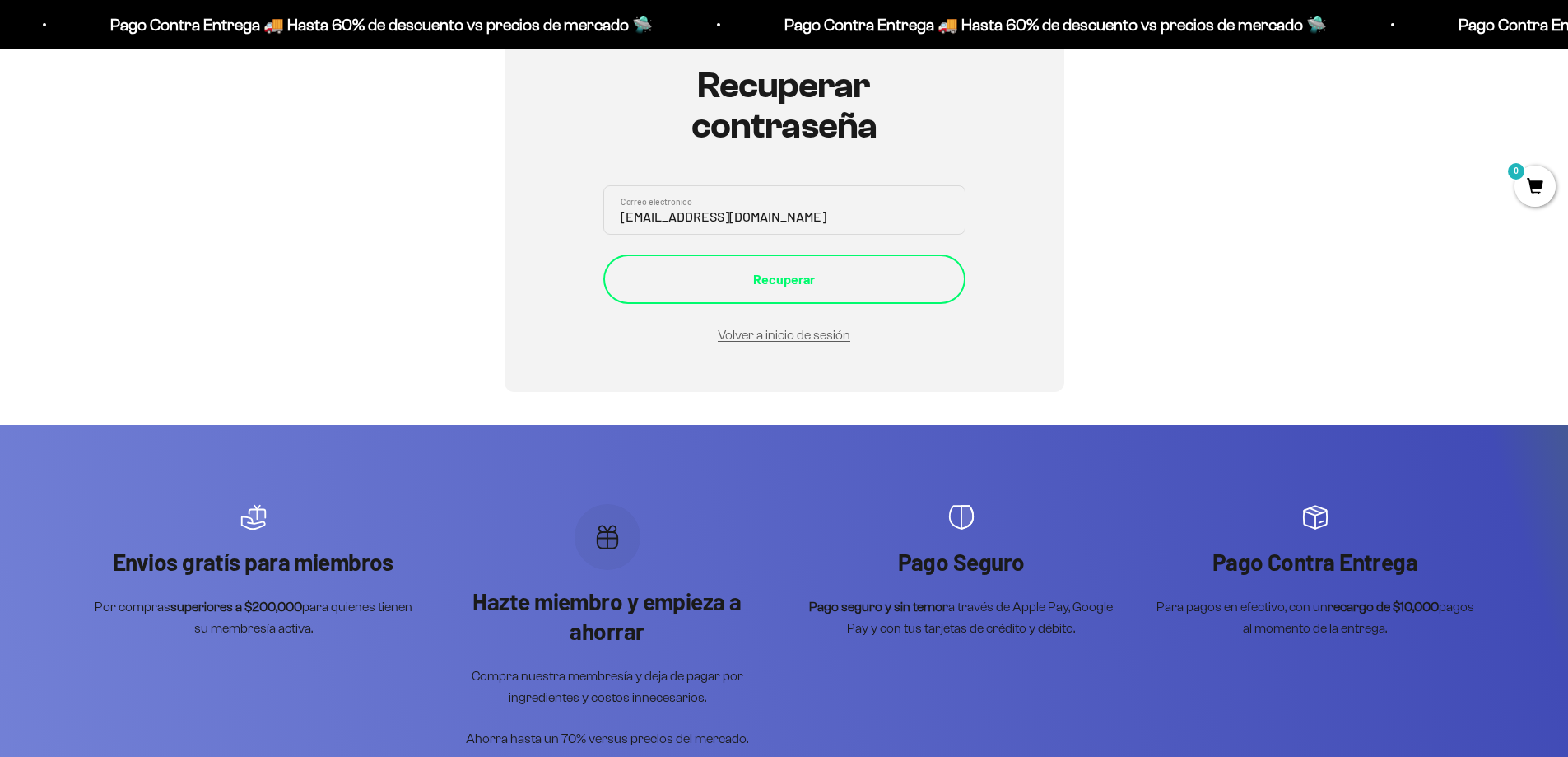
click at [779, 271] on div "Recuperar" at bounding box center [784, 280] width 296 height 22
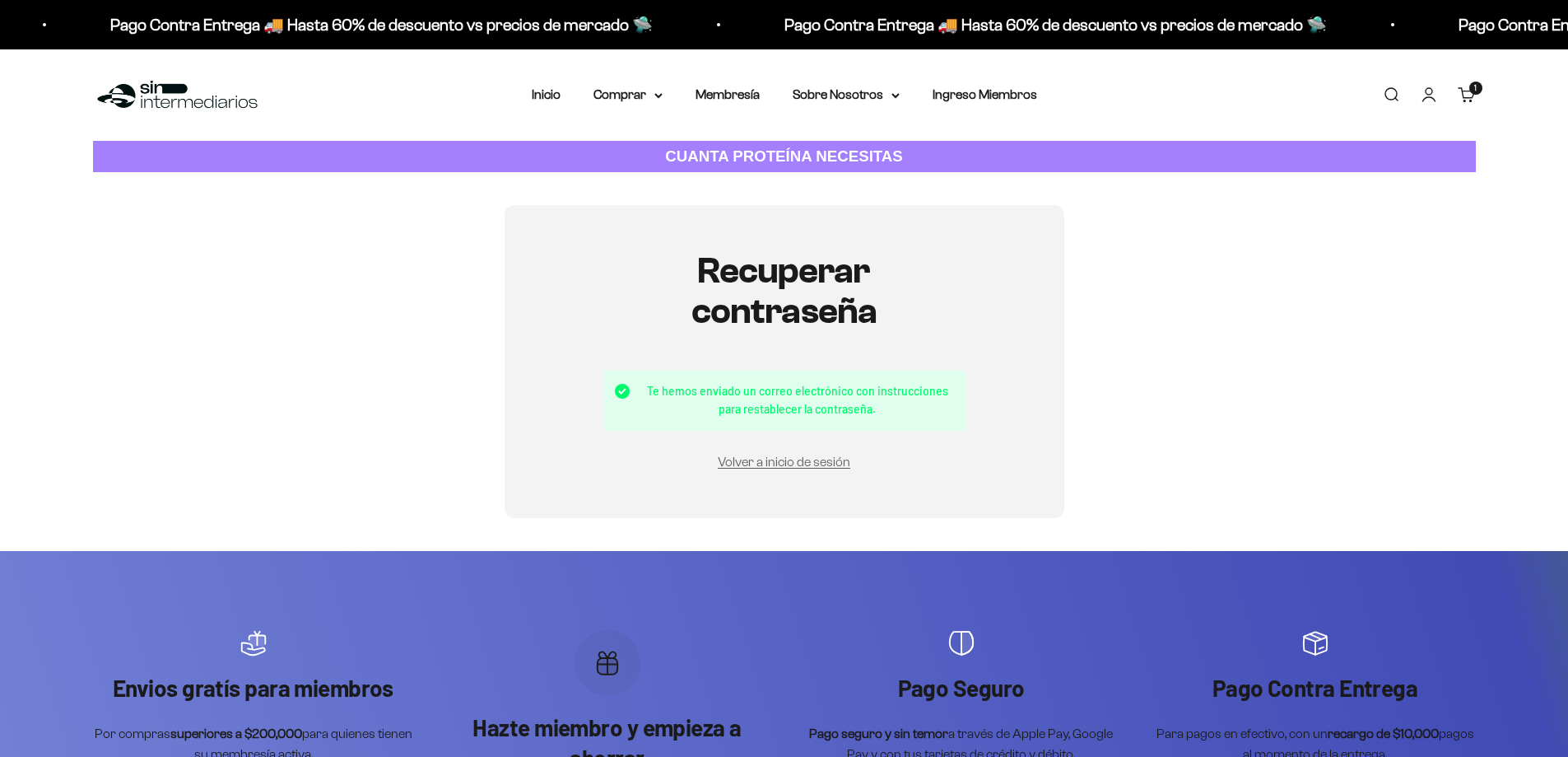
click at [1133, 388] on div "Iniciar sesión angel1301999@gmail.com Correo electrónico Contraseña ¿Olvidaste …" at bounding box center [784, 361] width 1383 height 313
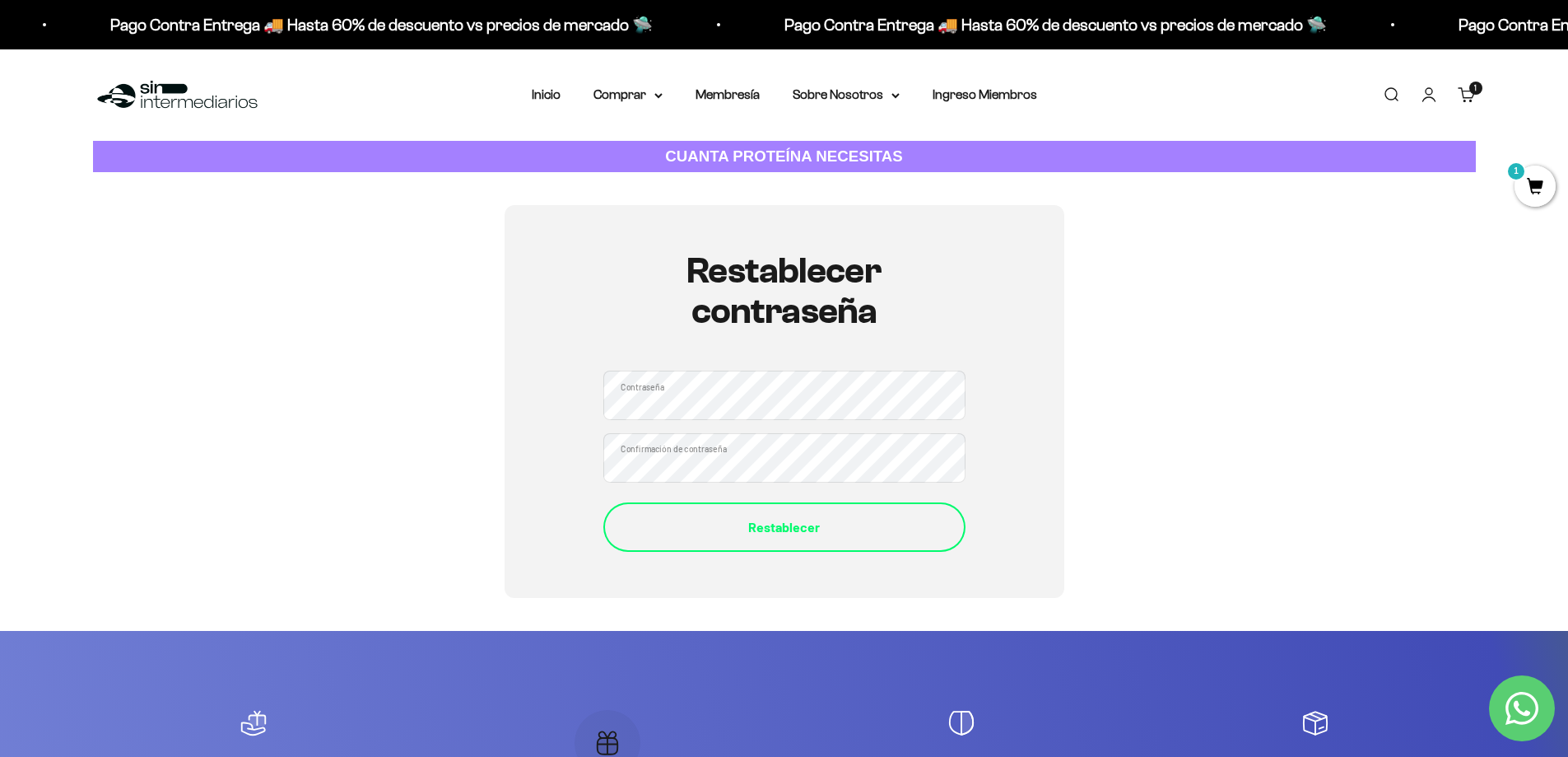
click at [677, 535] on div "Restablecer" at bounding box center [784, 527] width 296 height 22
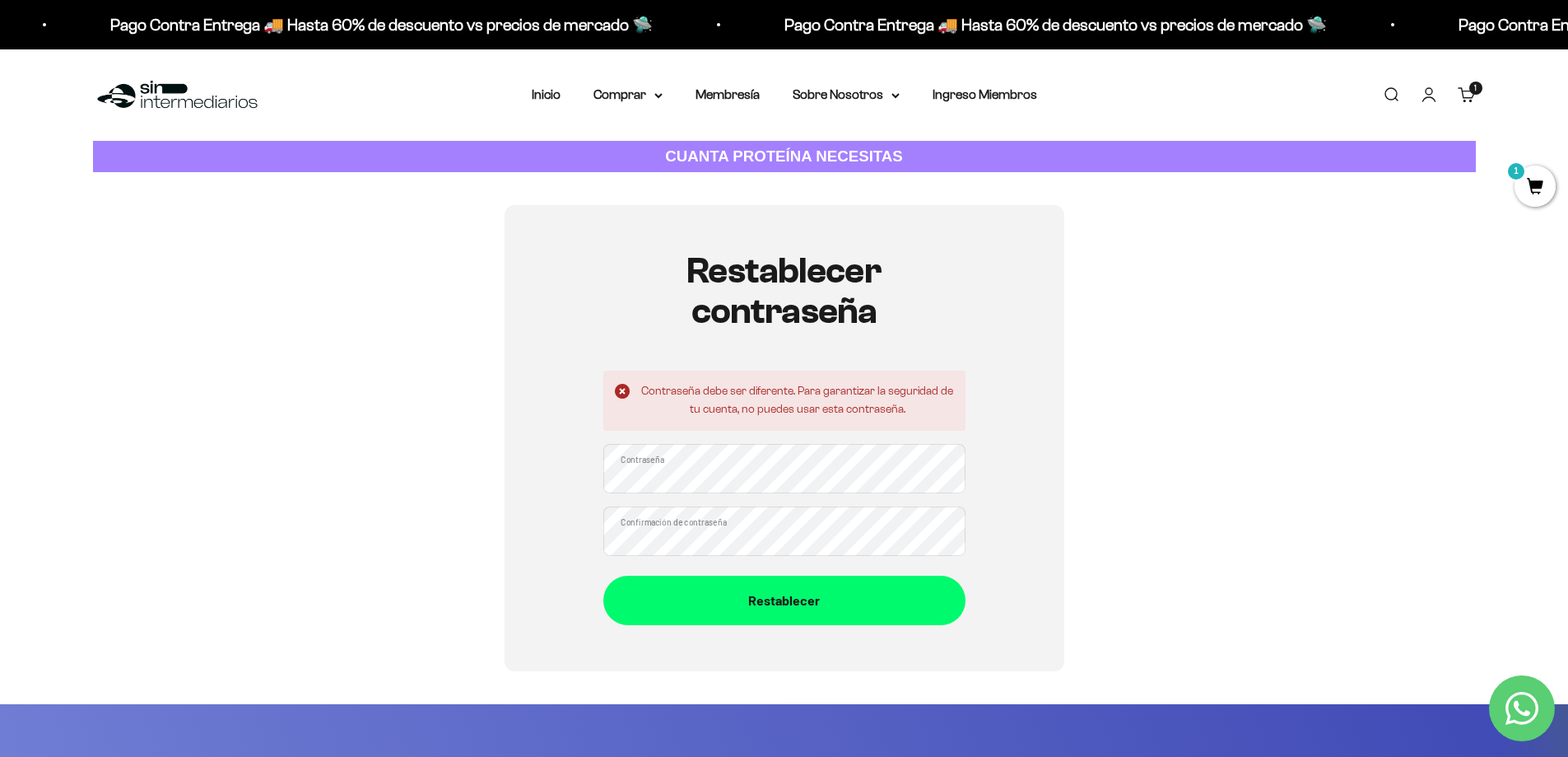
click at [564, 581] on div "Restablecer contraseña Contraseña debe ser diferente. Para garantizar la seguri…" at bounding box center [784, 438] width 560 height 466
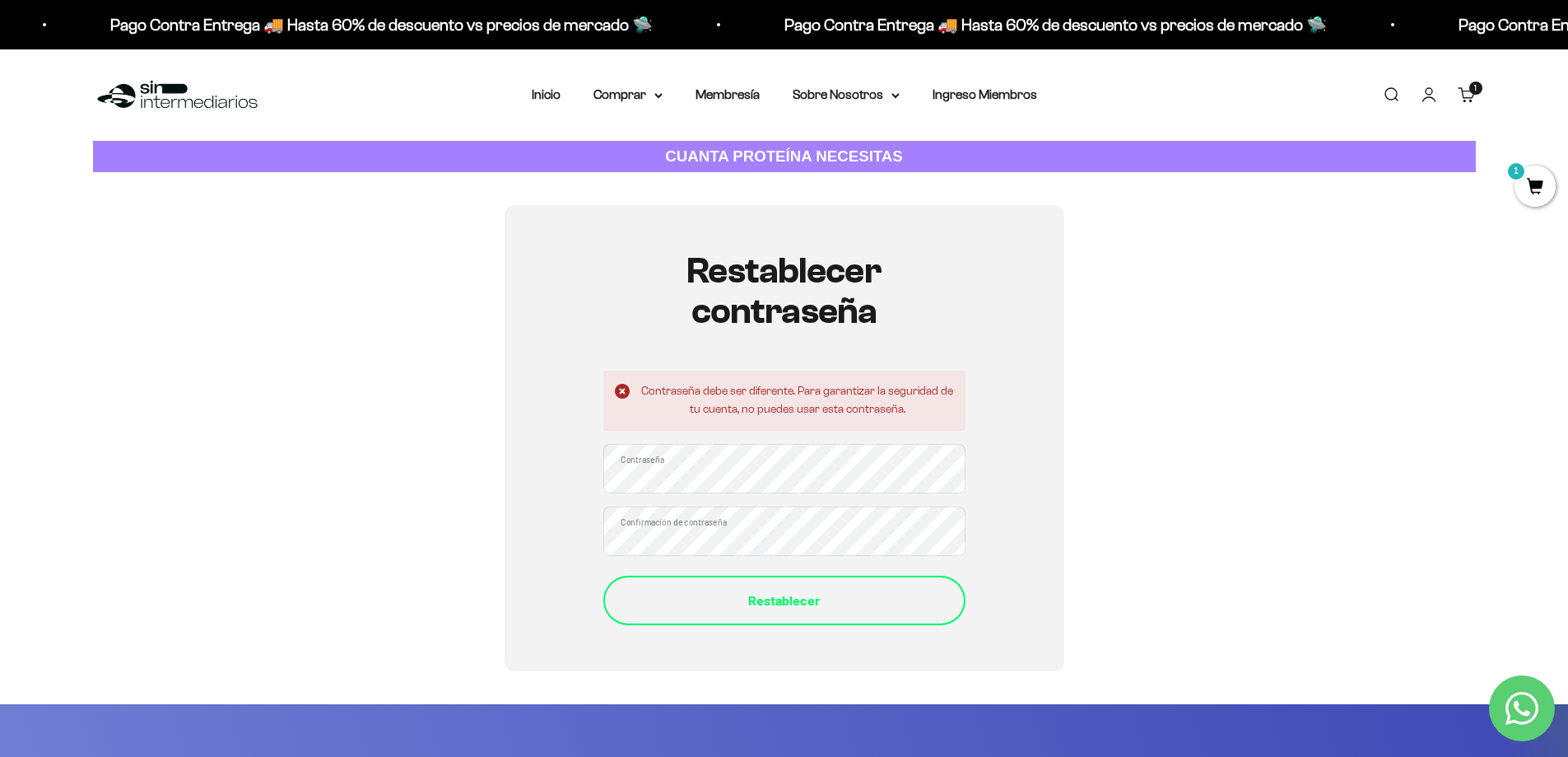
click at [681, 588] on button "Restablecer" at bounding box center [784, 600] width 362 height 49
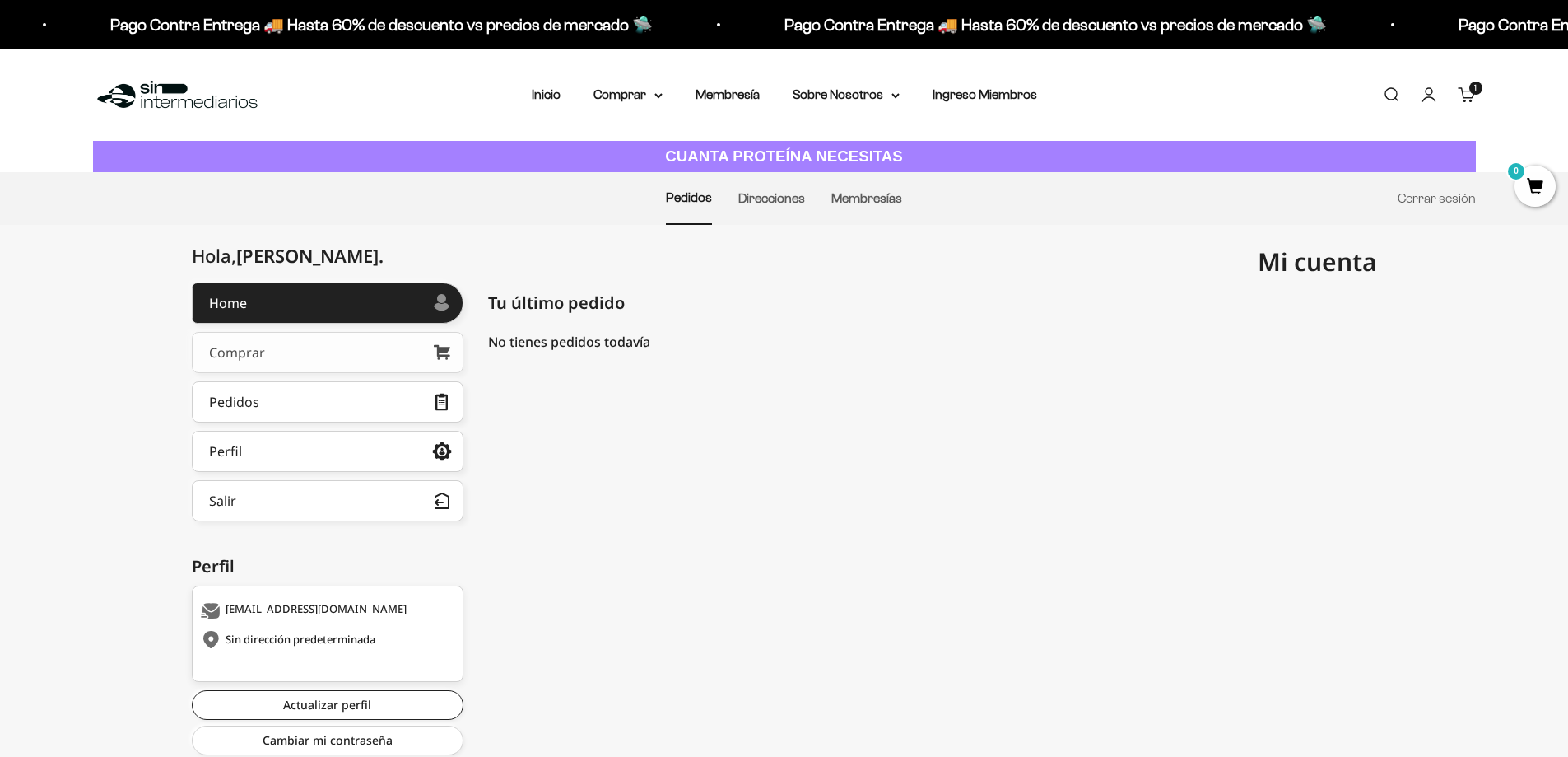
click at [398, 352] on link "Comprar" at bounding box center [327, 352] width 271 height 41
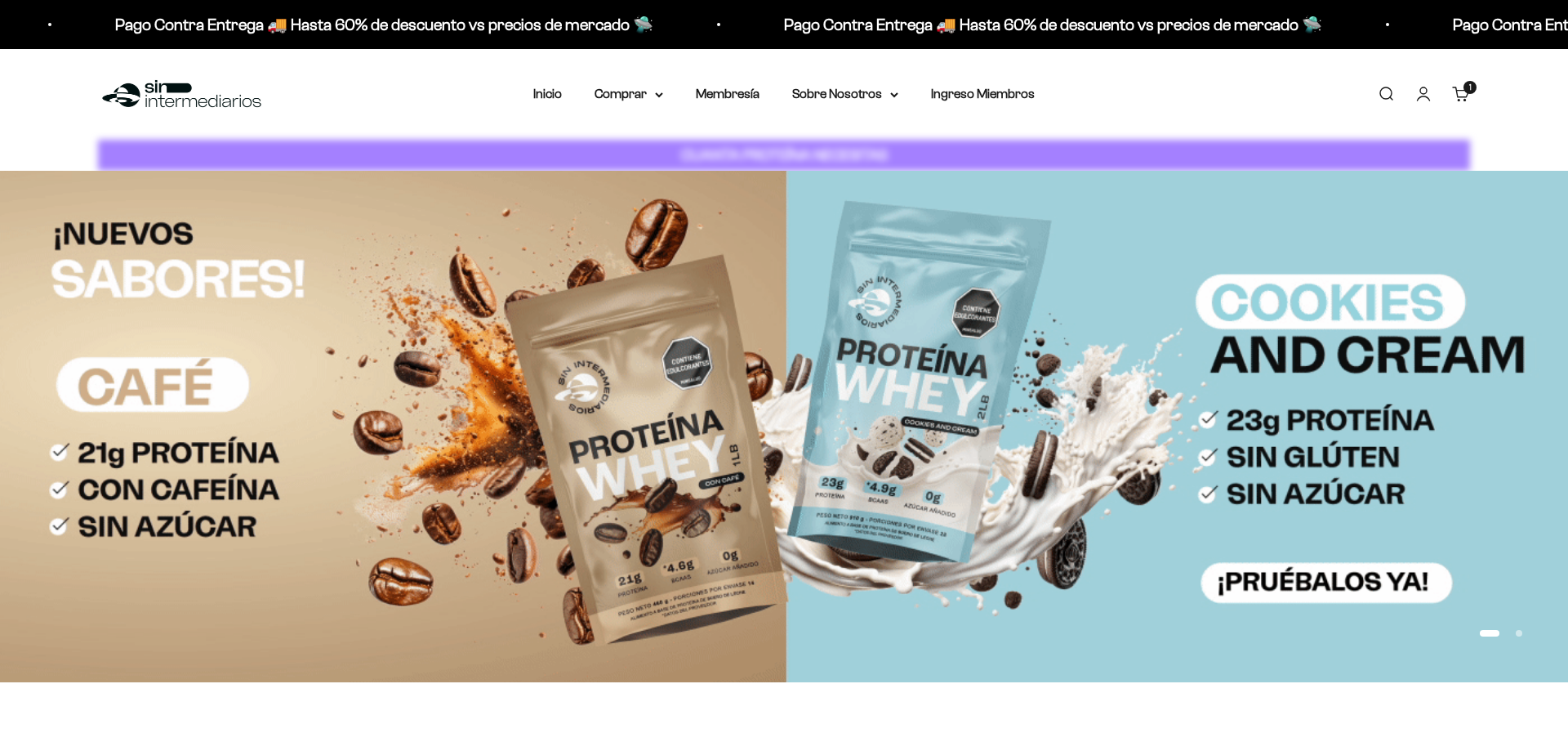
click at [1469, 91] on cart-count "1 artículo 1" at bounding box center [1469, 87] width 13 height 13
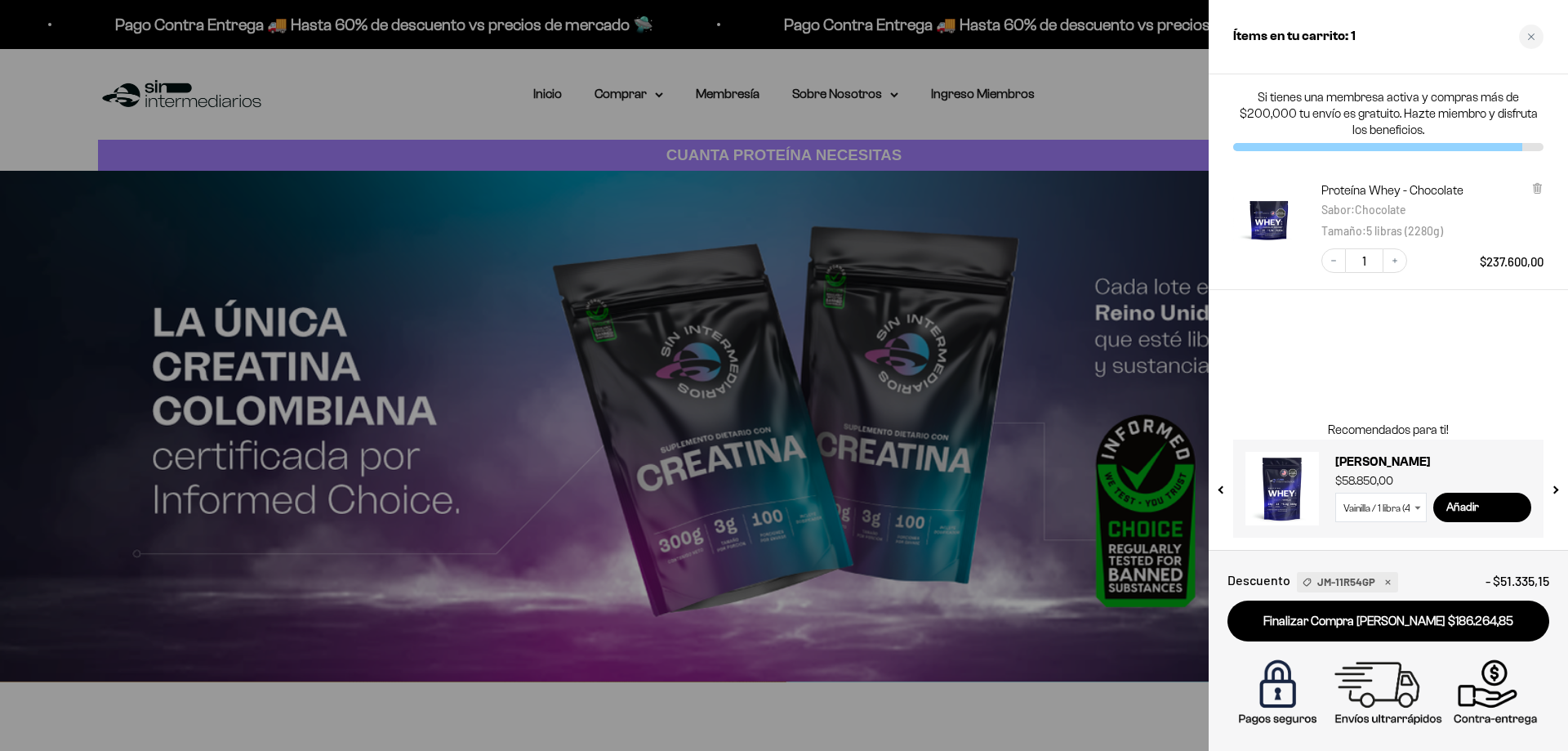
drag, startPoint x: 1437, startPoint y: 391, endPoint x: 1537, endPoint y: 369, distance: 102.4
click at [1537, 369] on div "Si tienes una membresa activa y compras más de $200,000 tu envío es gratuito. H…" at bounding box center [1388, 312] width 359 height 475
click at [1460, 110] on p "Si tienes una membresa activa y compras más de $200,000 tu envío es gratuito. H…" at bounding box center [1388, 113] width 310 height 49
click at [1362, 140] on div "Si tienes una membresa activa y compras más de $200,000 tu envío es gratuito. H…" at bounding box center [1388, 120] width 359 height 92
click at [747, 107] on div at bounding box center [784, 375] width 1568 height 751
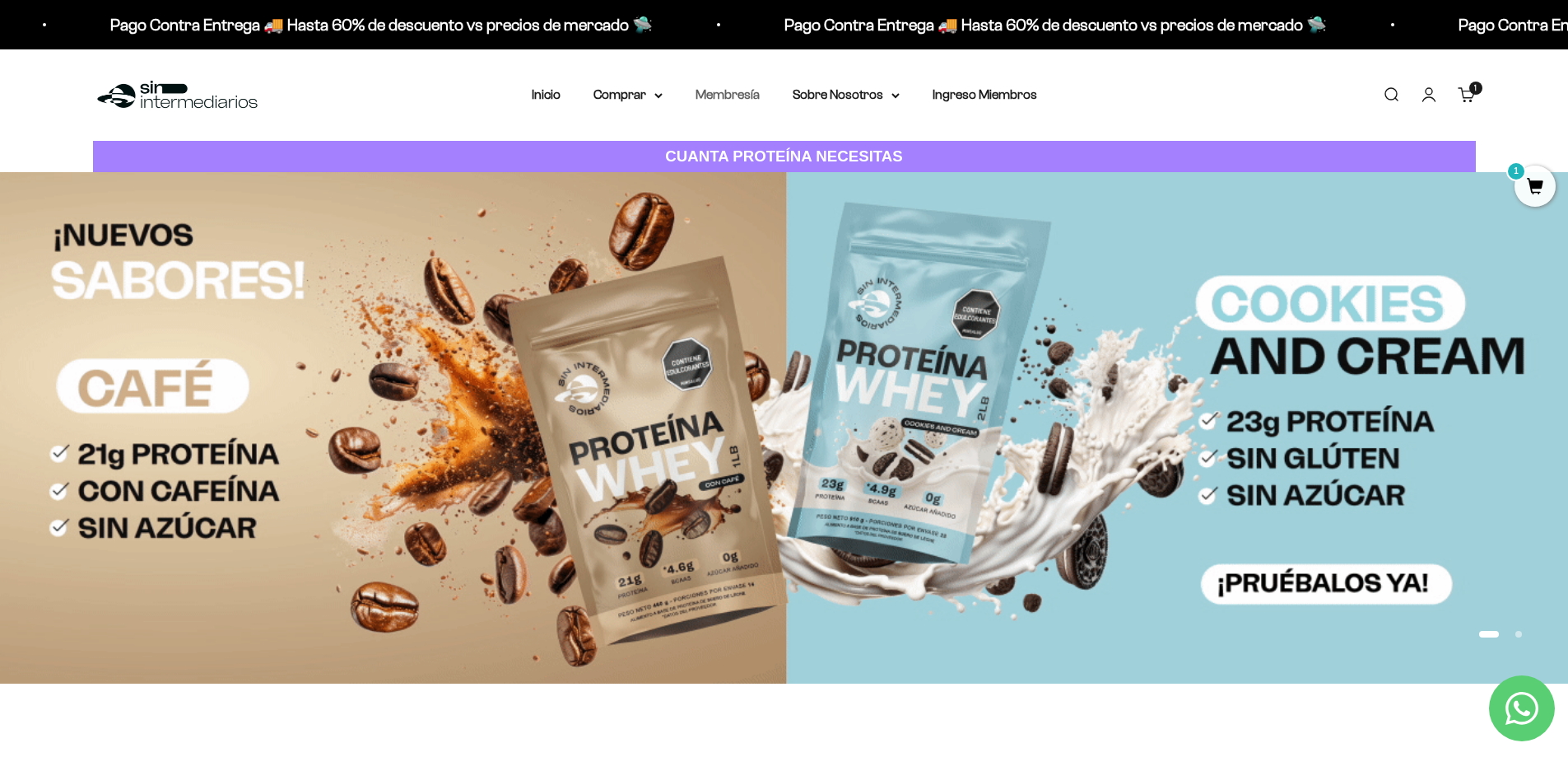
click at [731, 92] on link "Membresía" at bounding box center [728, 94] width 64 height 14
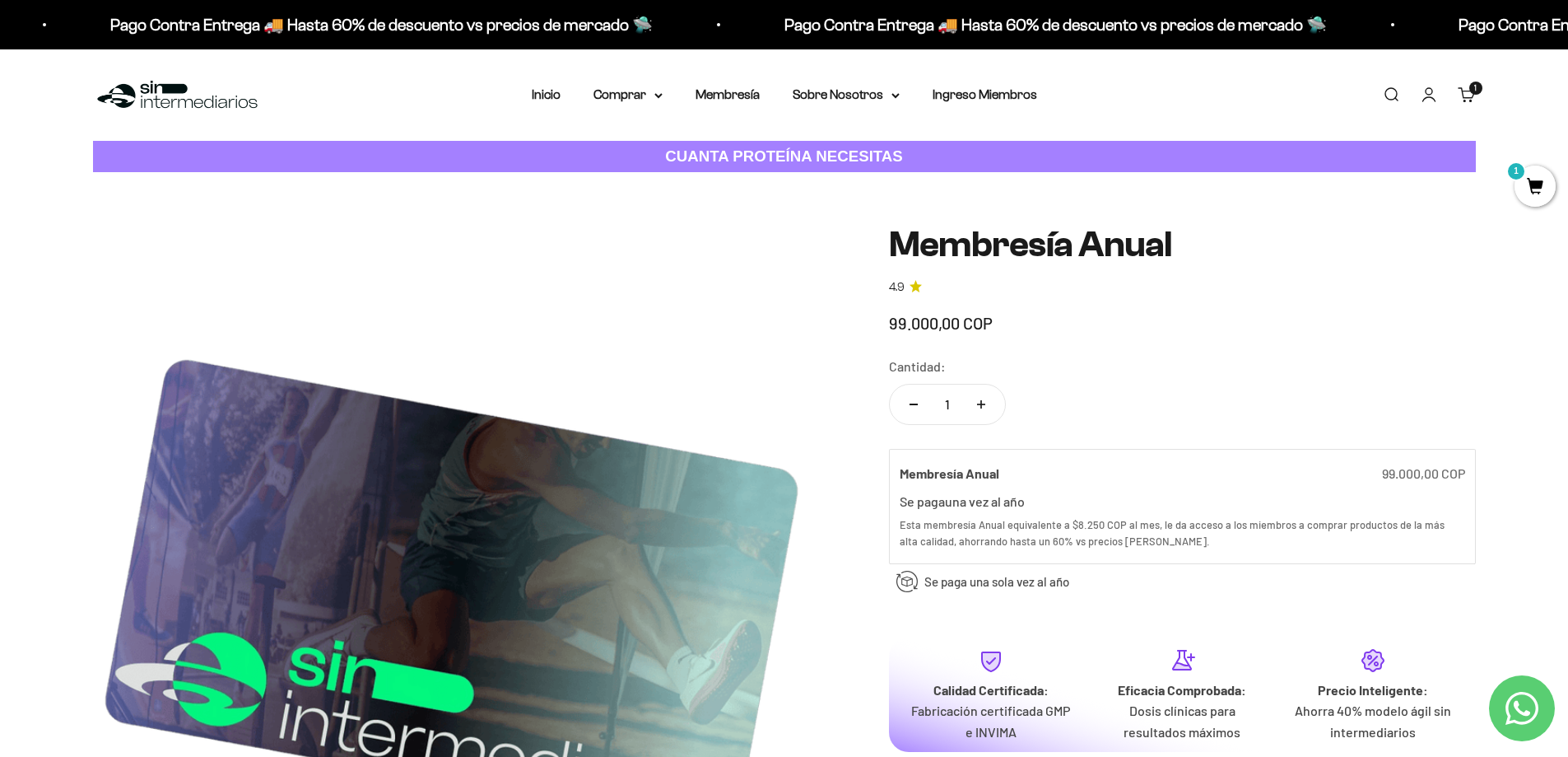
click at [1534, 178] on span "1" at bounding box center [1535, 186] width 41 height 41
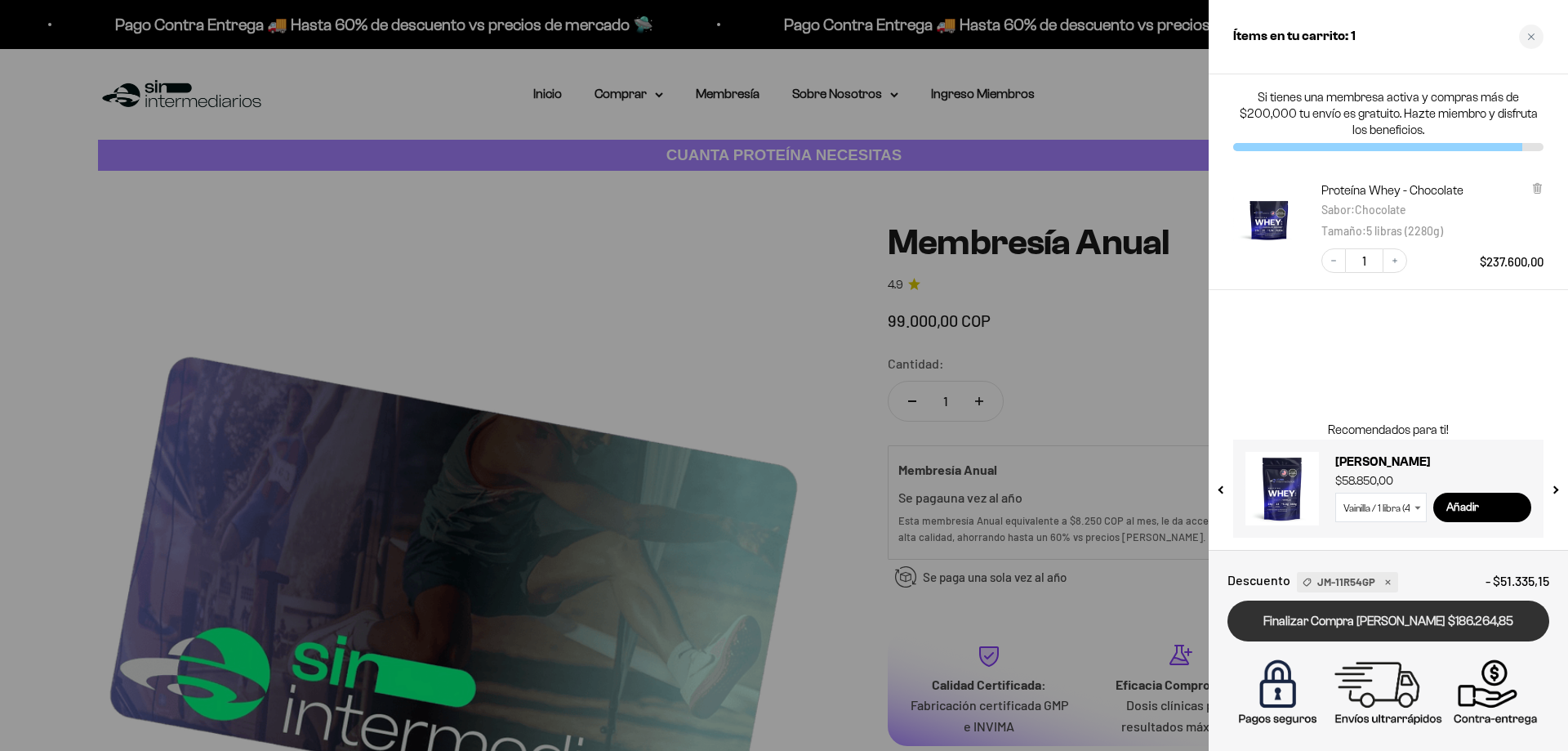
click at [1453, 614] on link "Finalizar Compra [PERSON_NAME] $186.264,85" at bounding box center [1389, 621] width 322 height 42
